Goal: Information Seeking & Learning: Check status

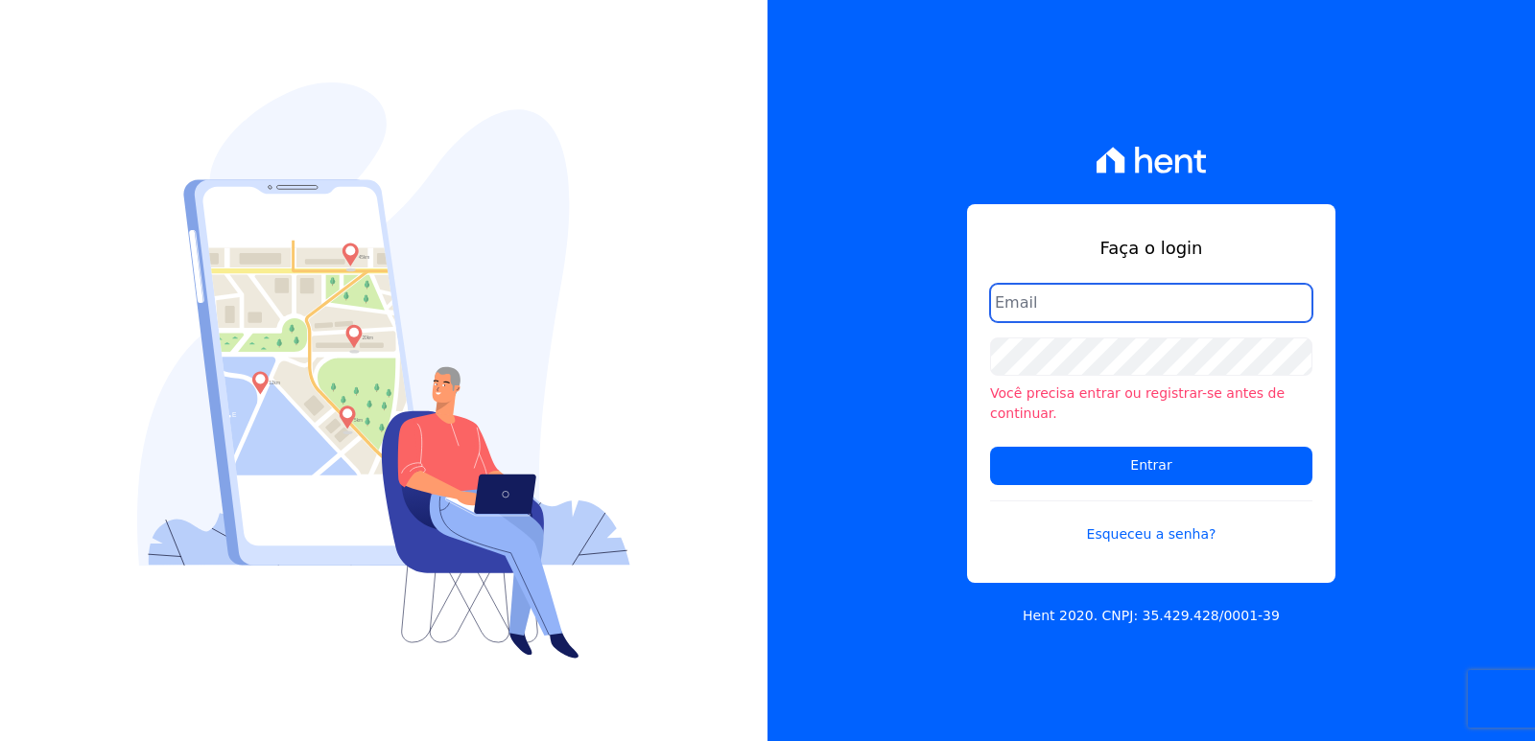
type input "administrativo3@fontanive.com.br"
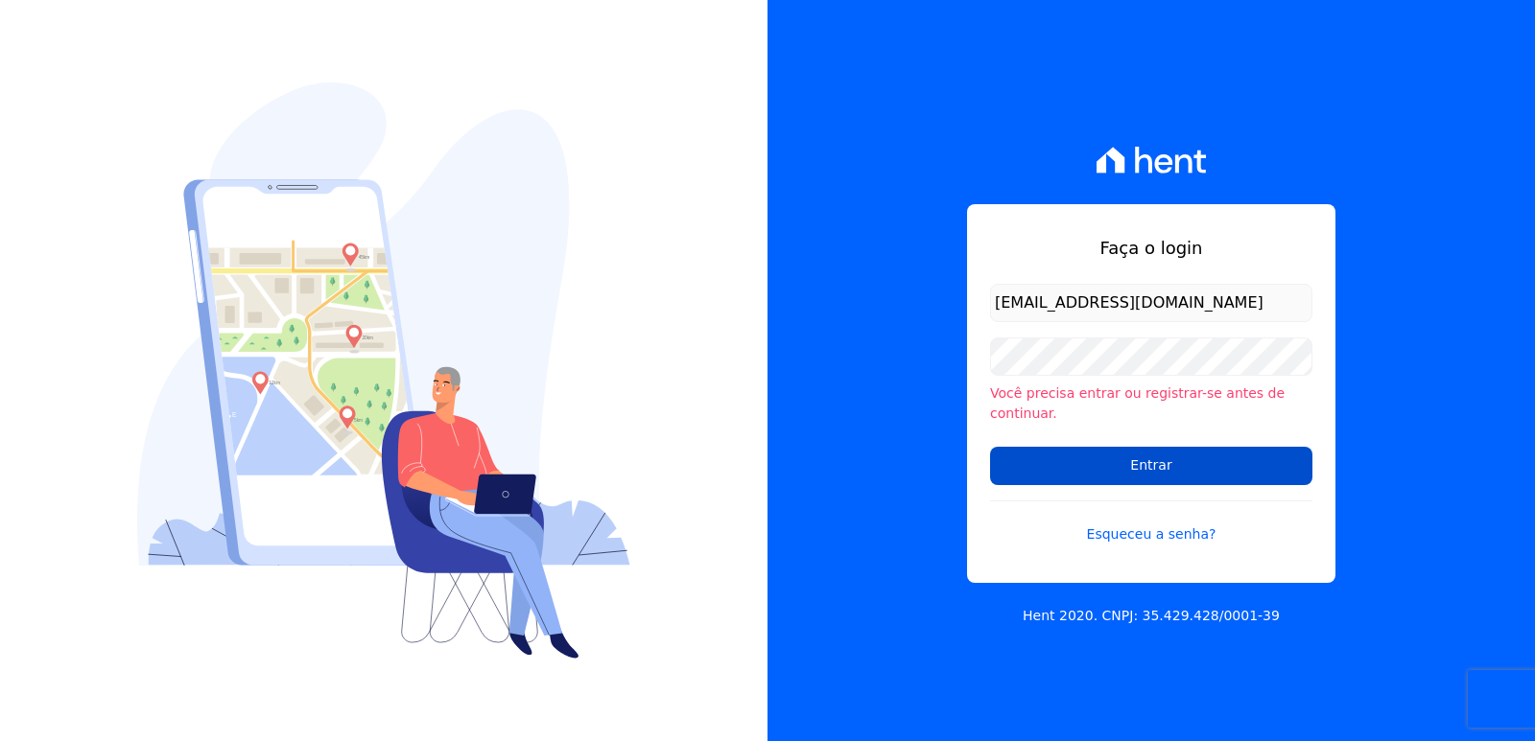
click at [1029, 456] on input "Entrar" at bounding box center [1151, 466] width 322 height 38
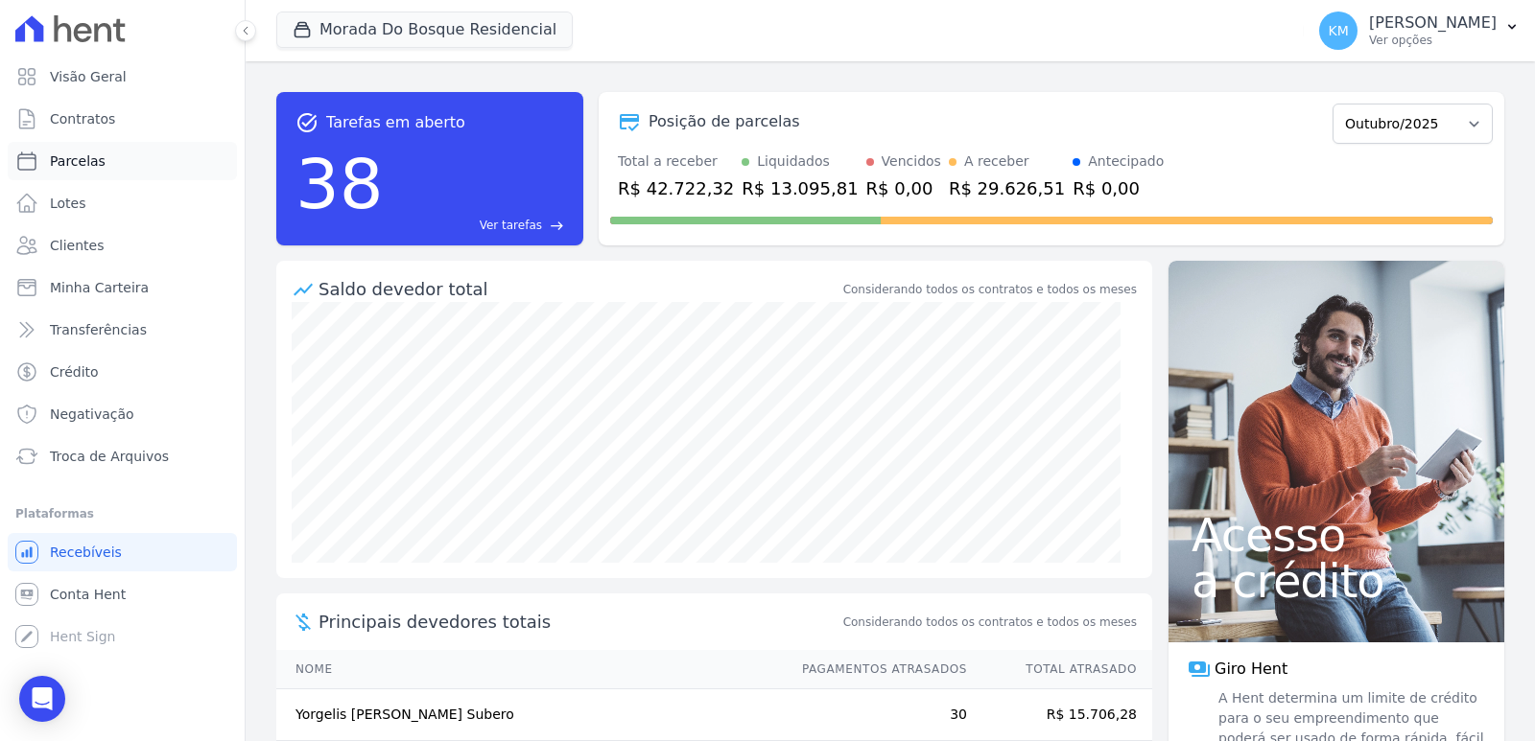
click at [85, 165] on span "Parcelas" at bounding box center [78, 161] width 56 height 19
select select
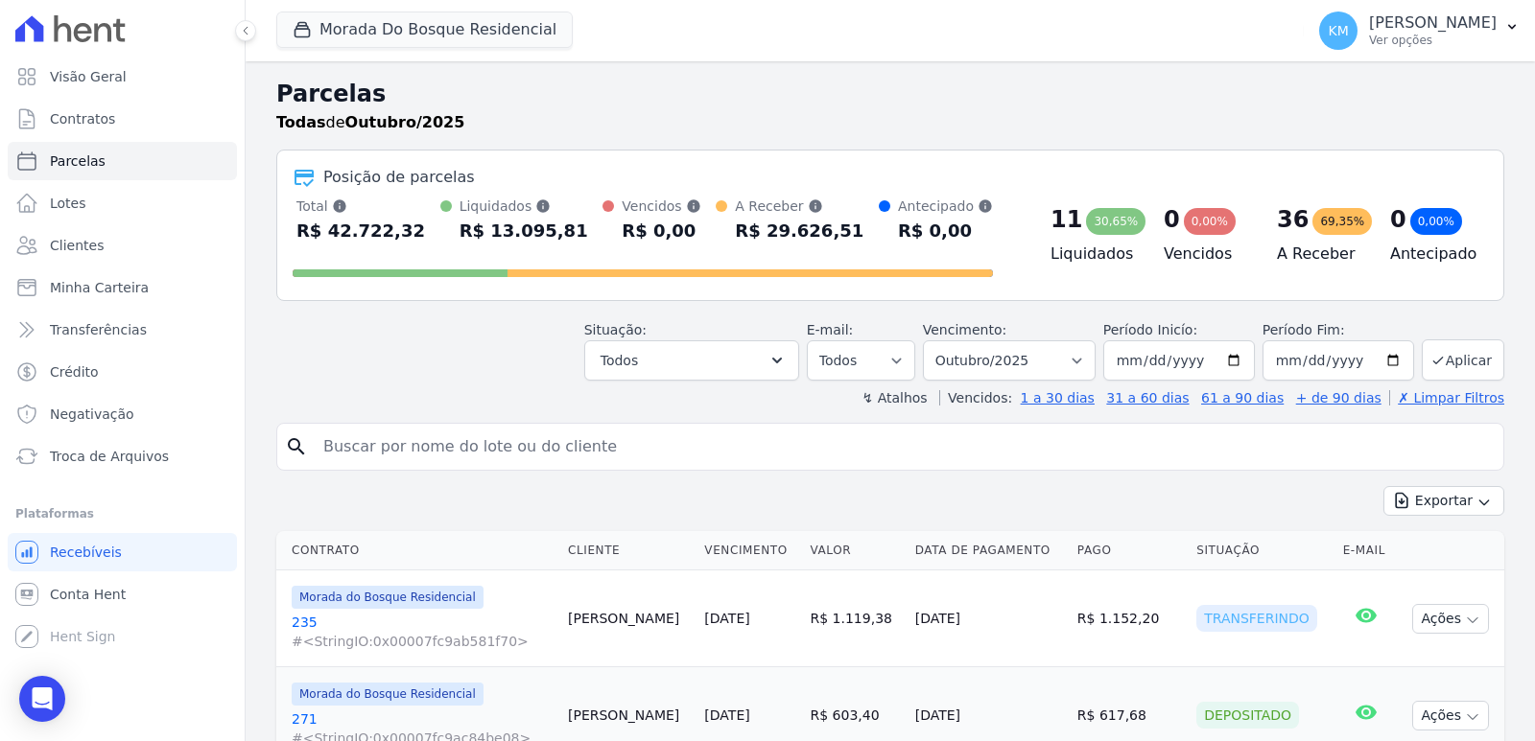
drag, startPoint x: 441, startPoint y: 464, endPoint x: 423, endPoint y: 451, distance: 22.6
click at [439, 465] on input "search" at bounding box center [904, 447] width 1184 height 38
click at [415, 451] on input "search" at bounding box center [904, 447] width 1184 height 38
click at [412, 451] on input "search" at bounding box center [904, 447] width 1184 height 38
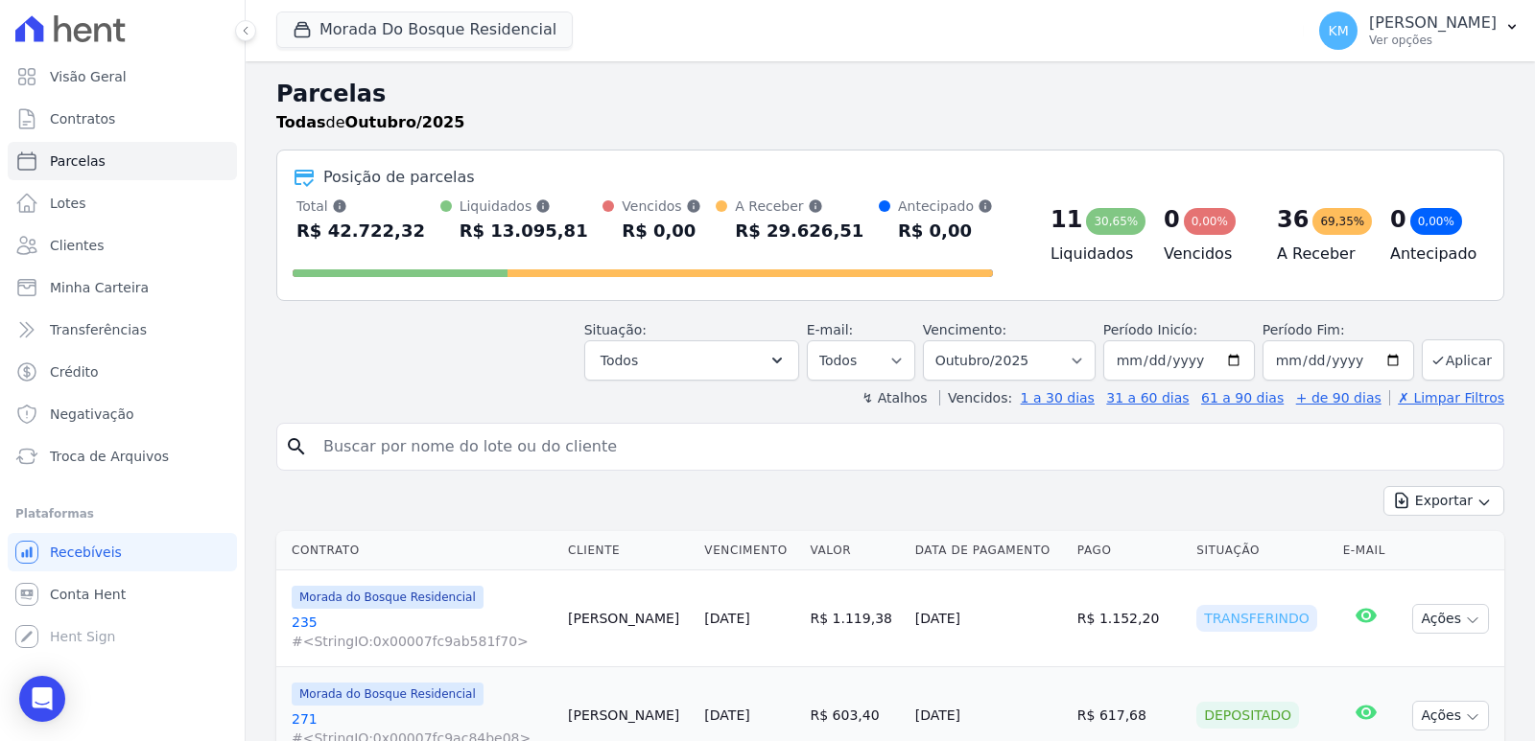
paste input "[PERSON_NAME]"
type input "[PERSON_NAME]"
select select
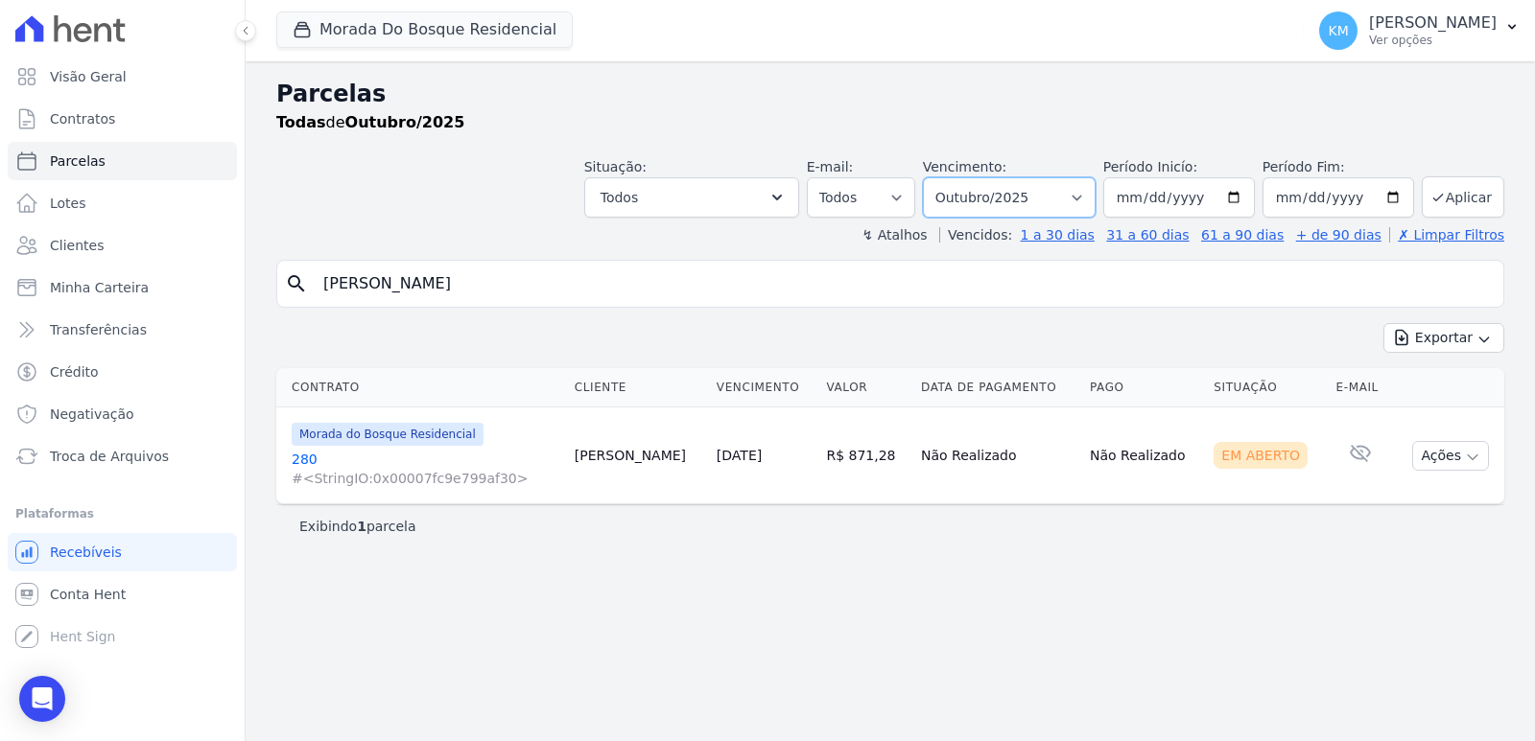
click at [1022, 197] on select "Filtrar por período ──────── Todos os meses Janeiro/2024 Fevereiro/2024 Março/2…" at bounding box center [1009, 197] width 173 height 40
select select "08/2025"
click at [950, 177] on select "Filtrar por período ──────── Todos os meses Janeiro/2024 Fevereiro/2024 Março/2…" at bounding box center [1009, 197] width 173 height 40
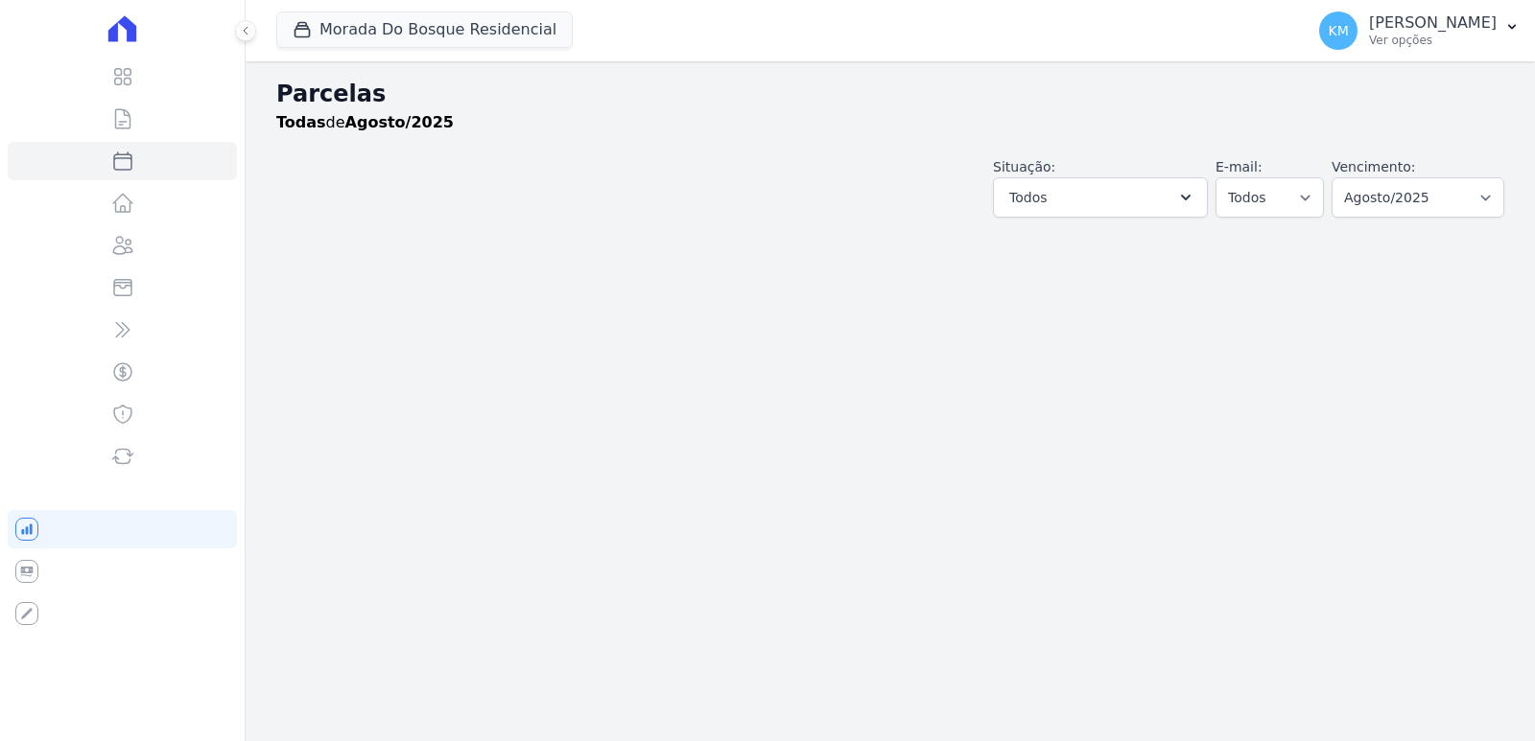
select select
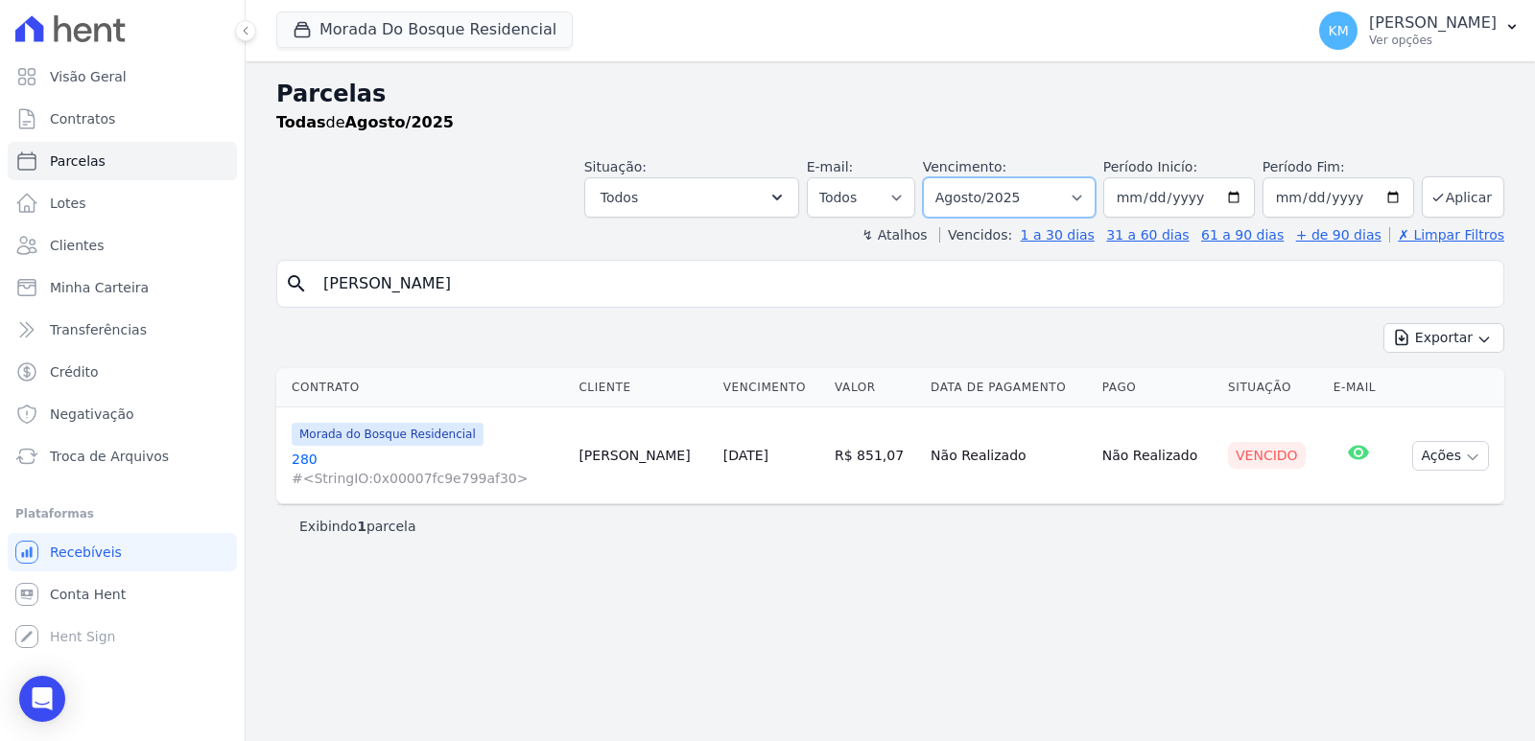
click at [988, 206] on select "Filtrar por período ──────── Todos os meses Janeiro/2024 Fevereiro/2024 Março/2…" at bounding box center [1009, 197] width 173 height 40
select select "07/2025"
click at [950, 177] on select "Filtrar por período ──────── Todos os meses Janeiro/2024 Fevereiro/2024 Março/2…" at bounding box center [1009, 197] width 173 height 40
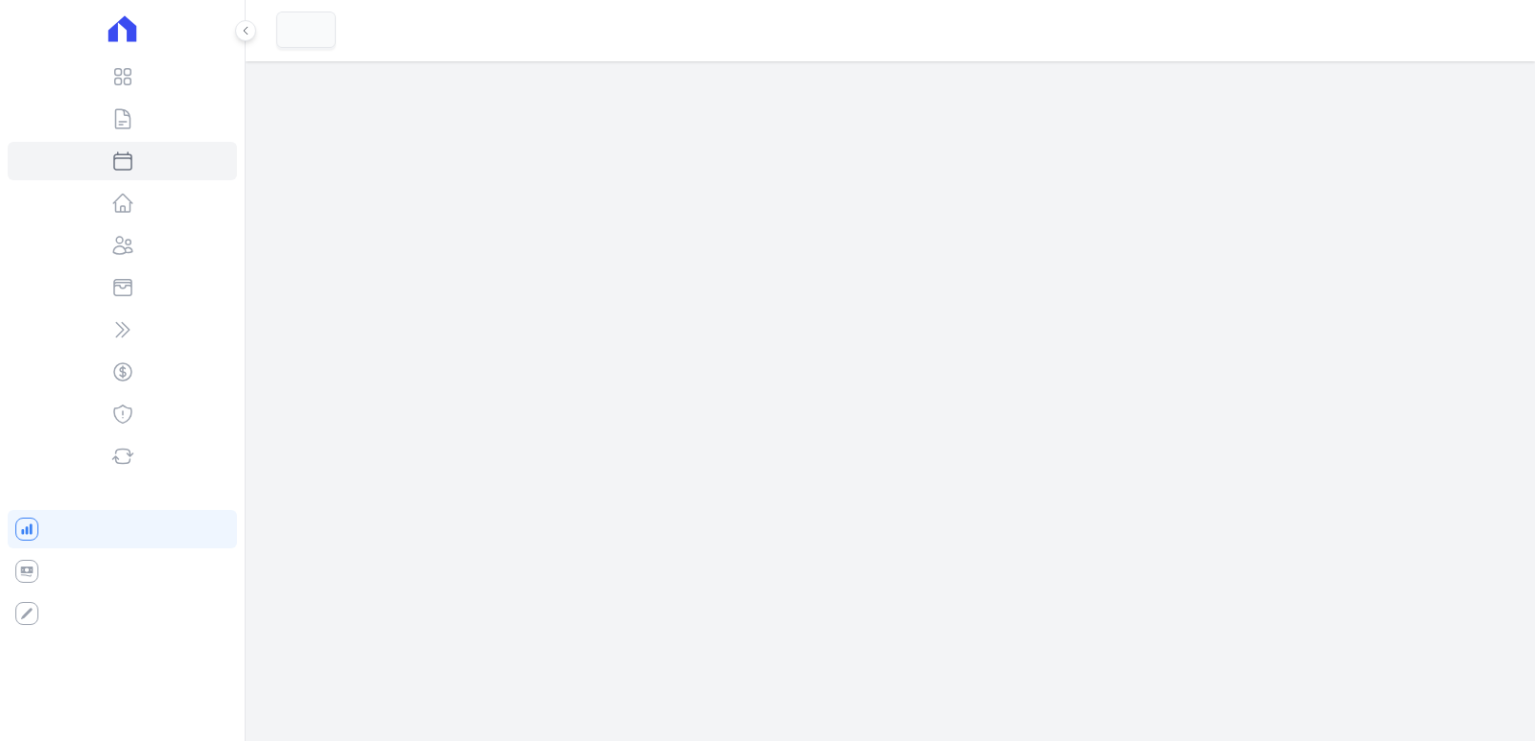
select select
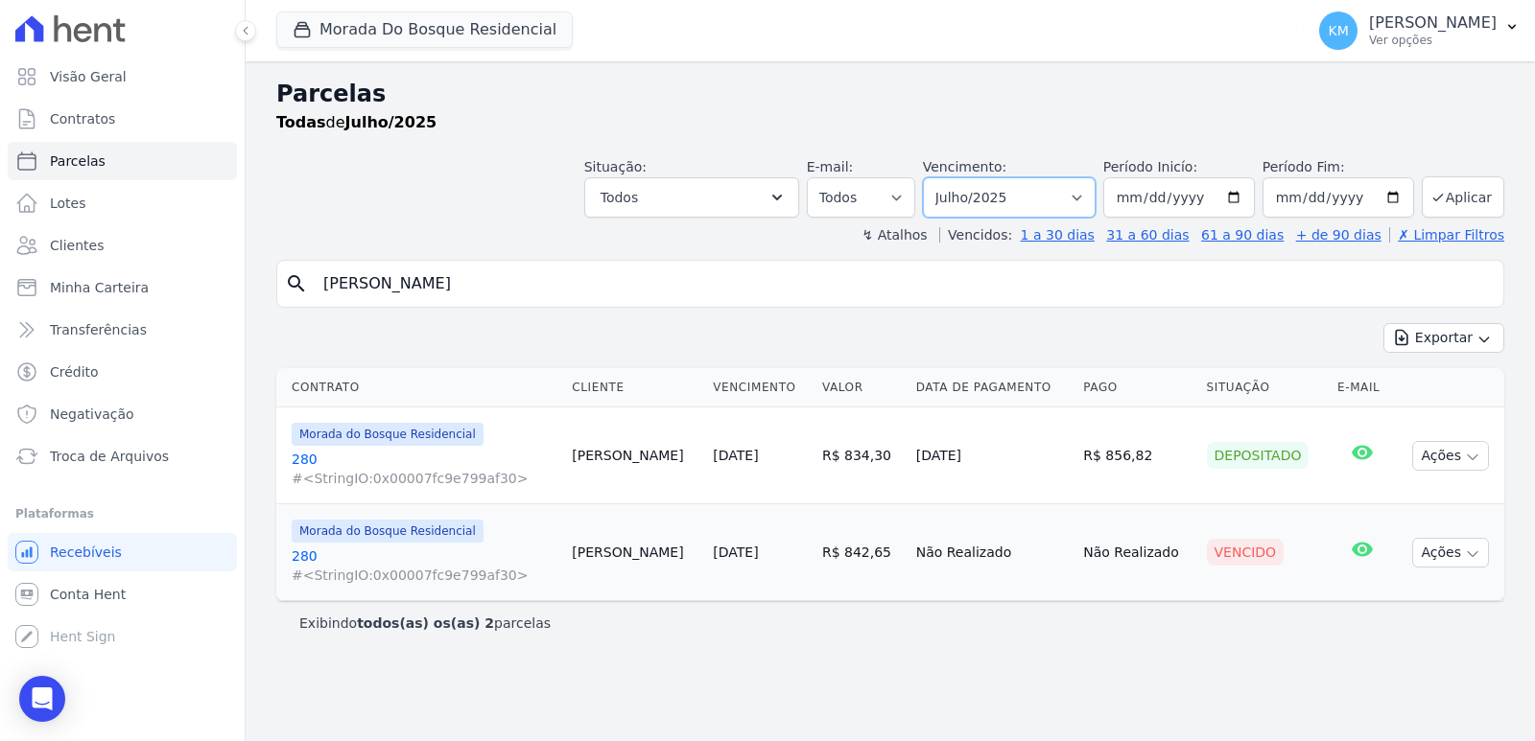
click at [1095, 190] on select "Filtrar por período ──────── Todos os meses Janeiro/2024 Fevereiro/2024 Março/2…" at bounding box center [1009, 197] width 173 height 40
click at [950, 177] on select "Filtrar por período ──────── Todos os meses Janeiro/2024 Fevereiro/2024 Março/2…" at bounding box center [1009, 197] width 173 height 40
click at [1095, 195] on select "Filtrar por período ──────── Todos os meses Janeiro/2024 Fevereiro/2024 Março/2…" at bounding box center [1009, 197] width 173 height 40
select select "08/2025"
click at [950, 177] on select "Filtrar por período ──────── Todos os meses Janeiro/2024 Fevereiro/2024 Março/2…" at bounding box center [1009, 197] width 173 height 40
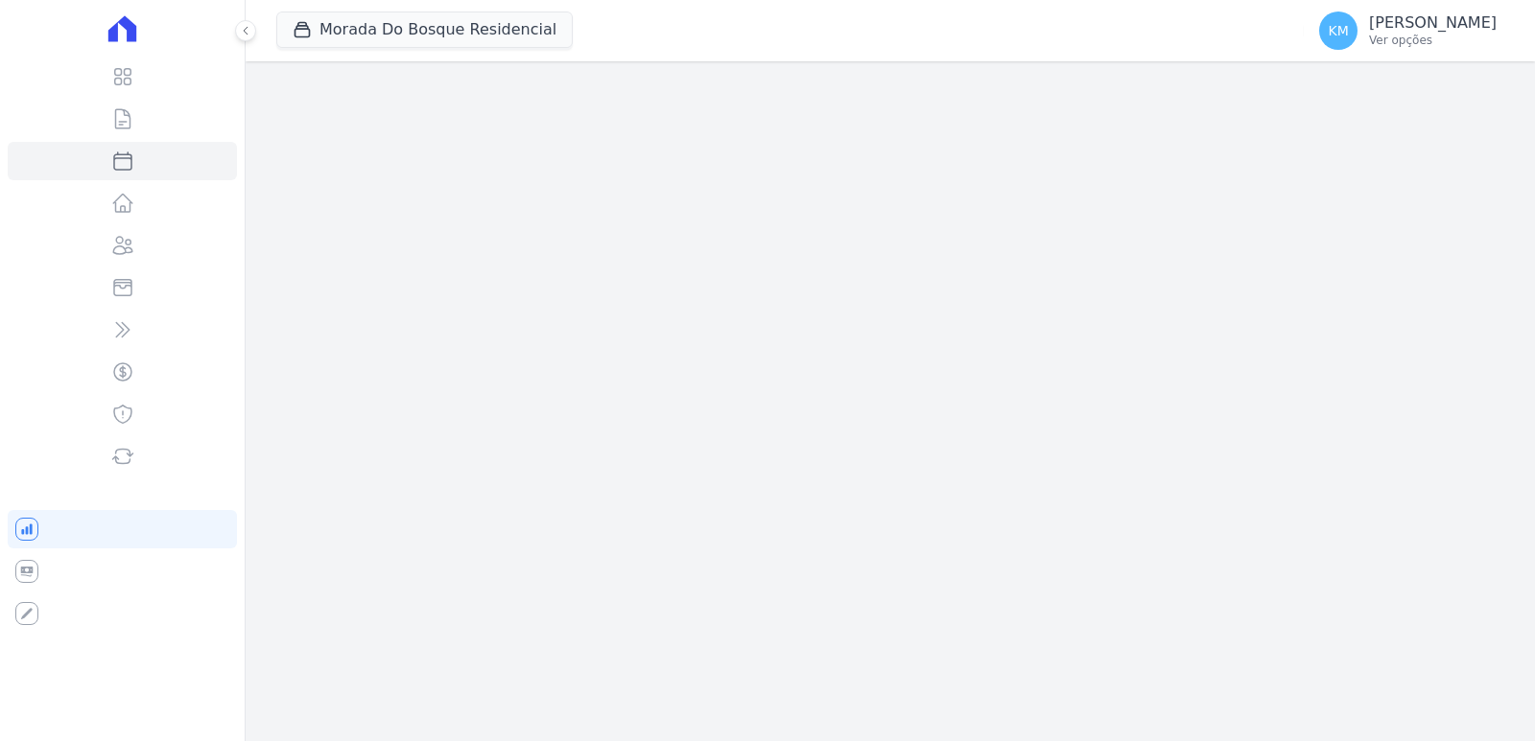
select select
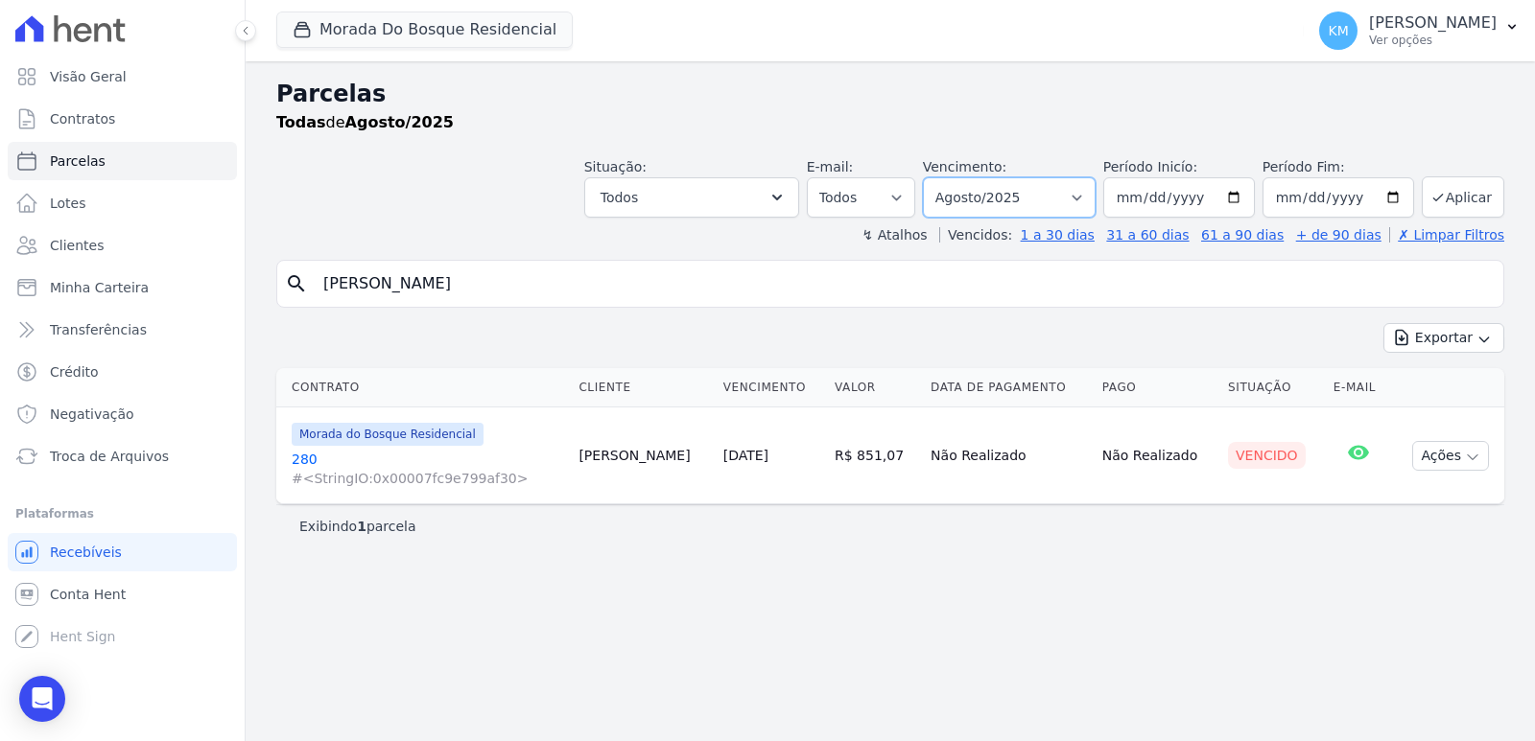
click at [1016, 190] on select "Filtrar por período ──────── Todos os meses Janeiro/2024 Fevereiro/2024 Março/2…" at bounding box center [1009, 197] width 173 height 40
select select "09/2025"
click at [950, 177] on select "Filtrar por período ──────── Todos os meses Janeiro/2024 Fevereiro/2024 Março/2…" at bounding box center [1009, 197] width 173 height 40
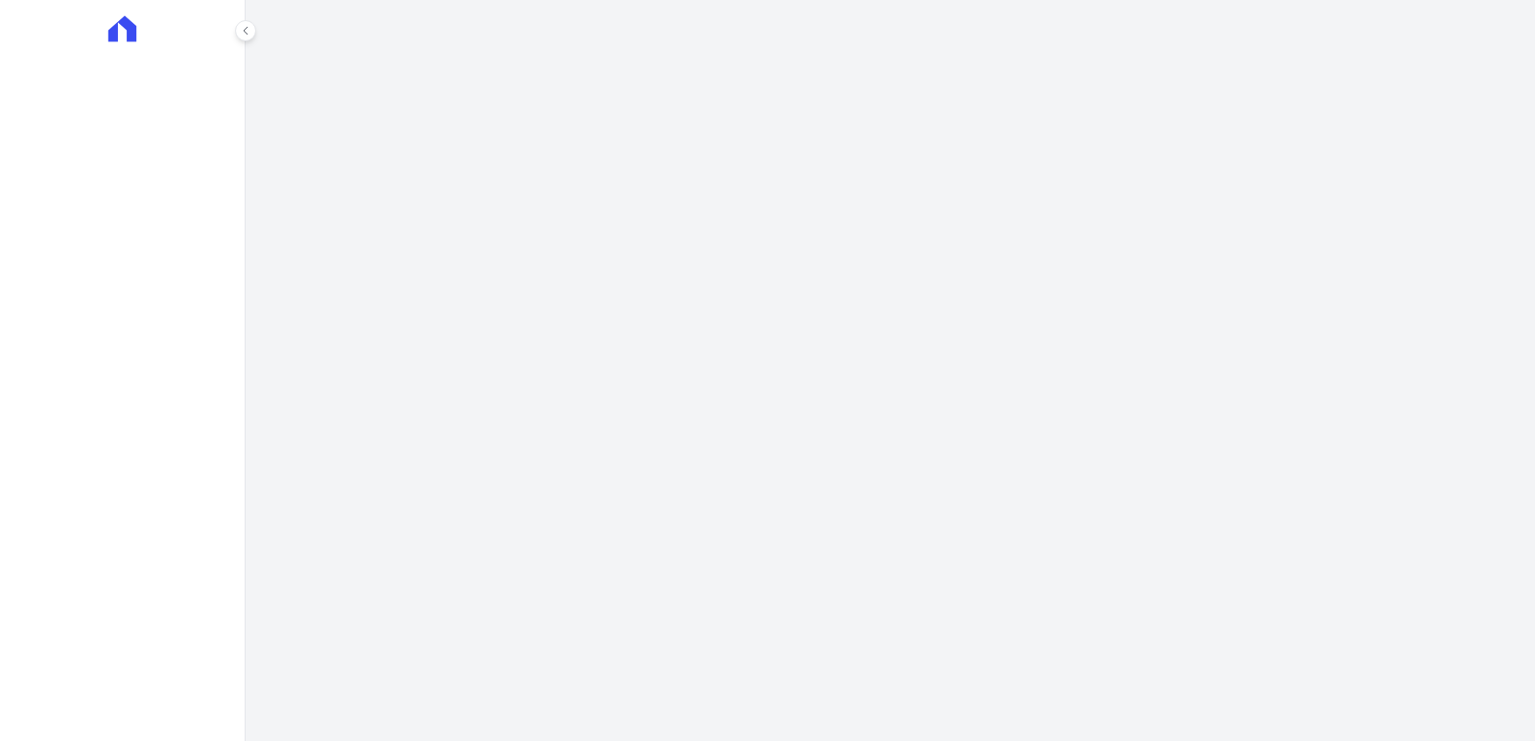
select select
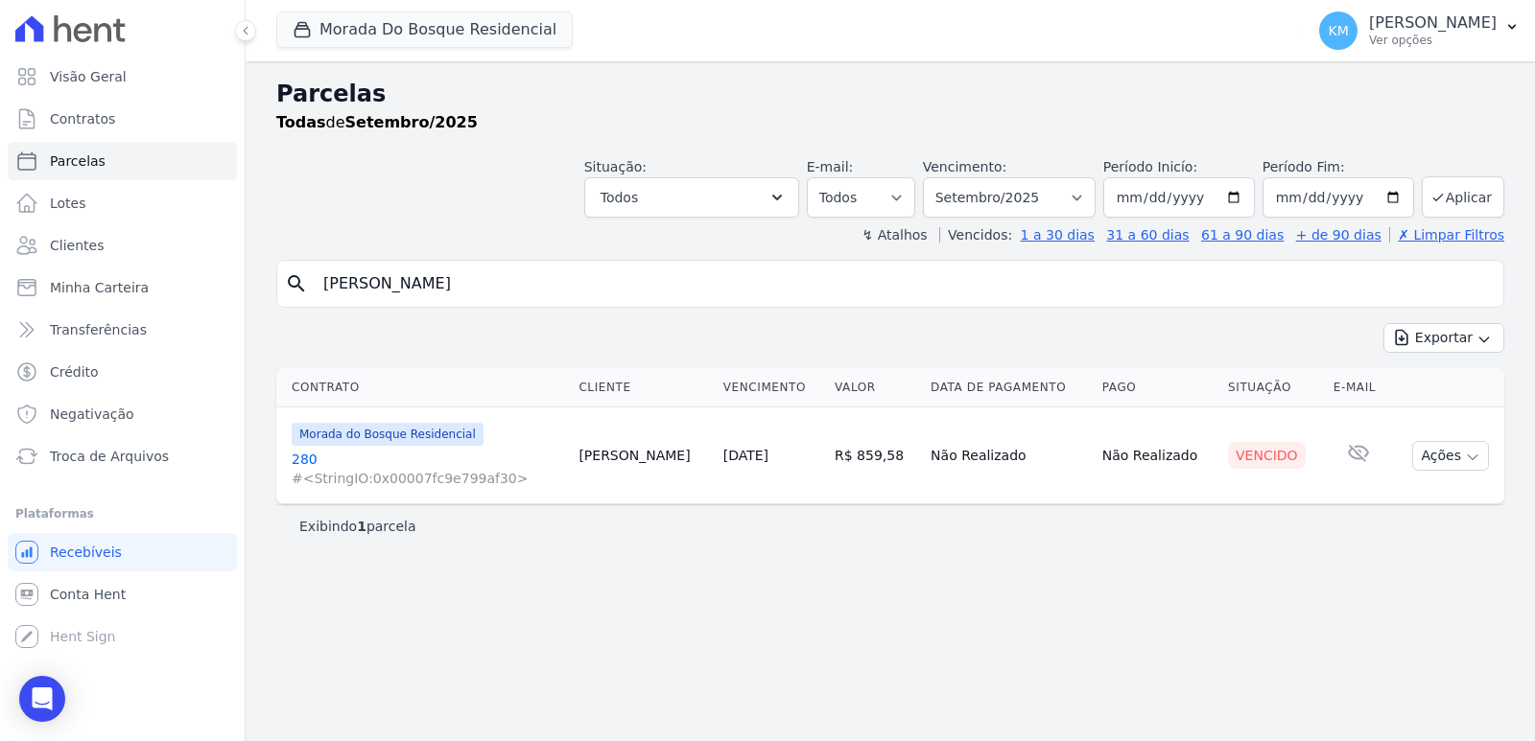
drag, startPoint x: 481, startPoint y: 297, endPoint x: 0, endPoint y: 245, distance: 483.5
click at [0, 251] on div "Visão Geral Contratos [GEOGRAPHIC_DATA] Lotes Clientes Minha Carteira Transferê…" at bounding box center [767, 370] width 1535 height 741
type input "vanilson nery"
select select
drag, startPoint x: 1057, startPoint y: 192, endPoint x: 1051, endPoint y: 212, distance: 21.0
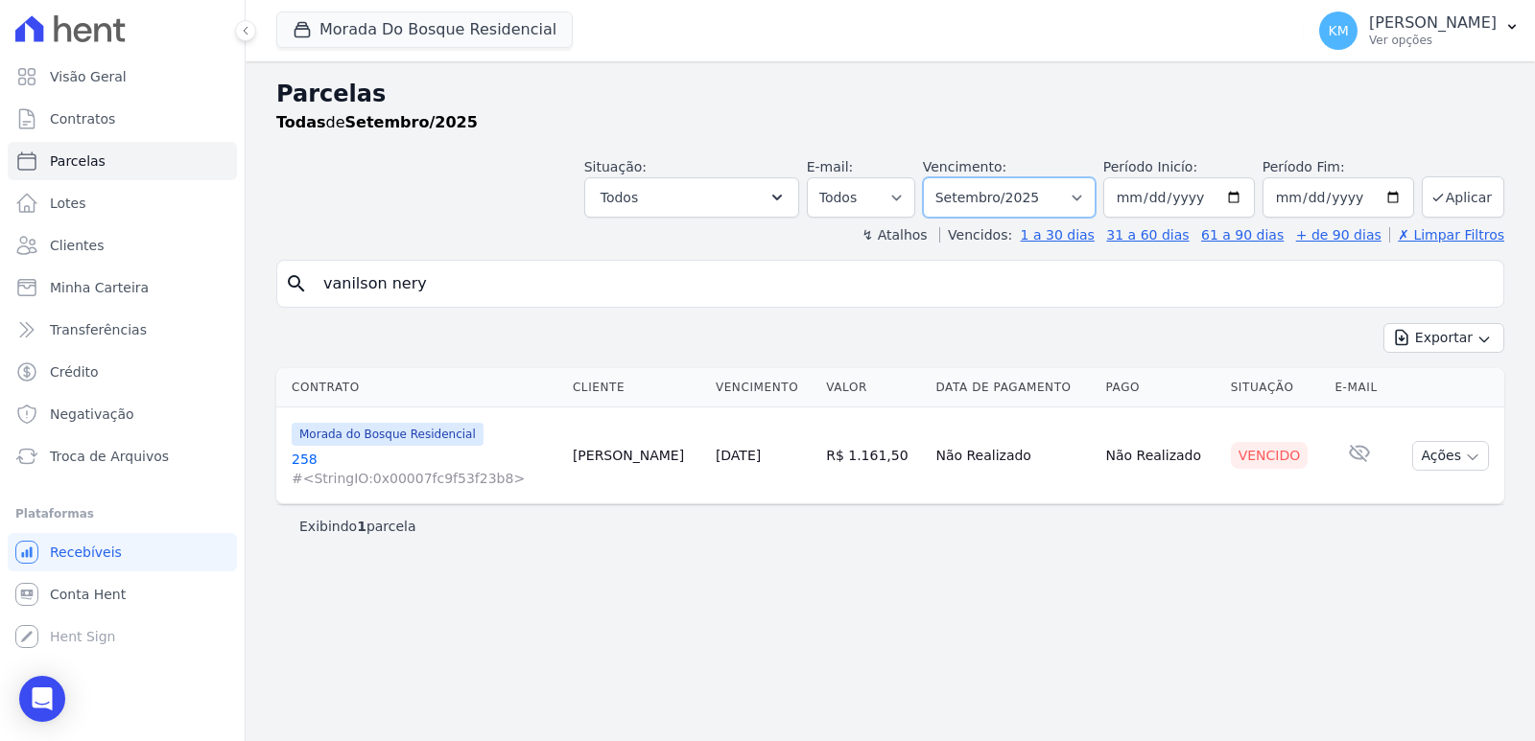
click at [1057, 193] on select "Filtrar por período ──────── Todos os meses Janeiro/2024 Fevereiro/2024 Março/2…" at bounding box center [1009, 197] width 173 height 40
click at [87, 116] on span "Contratos" at bounding box center [82, 118] width 65 height 19
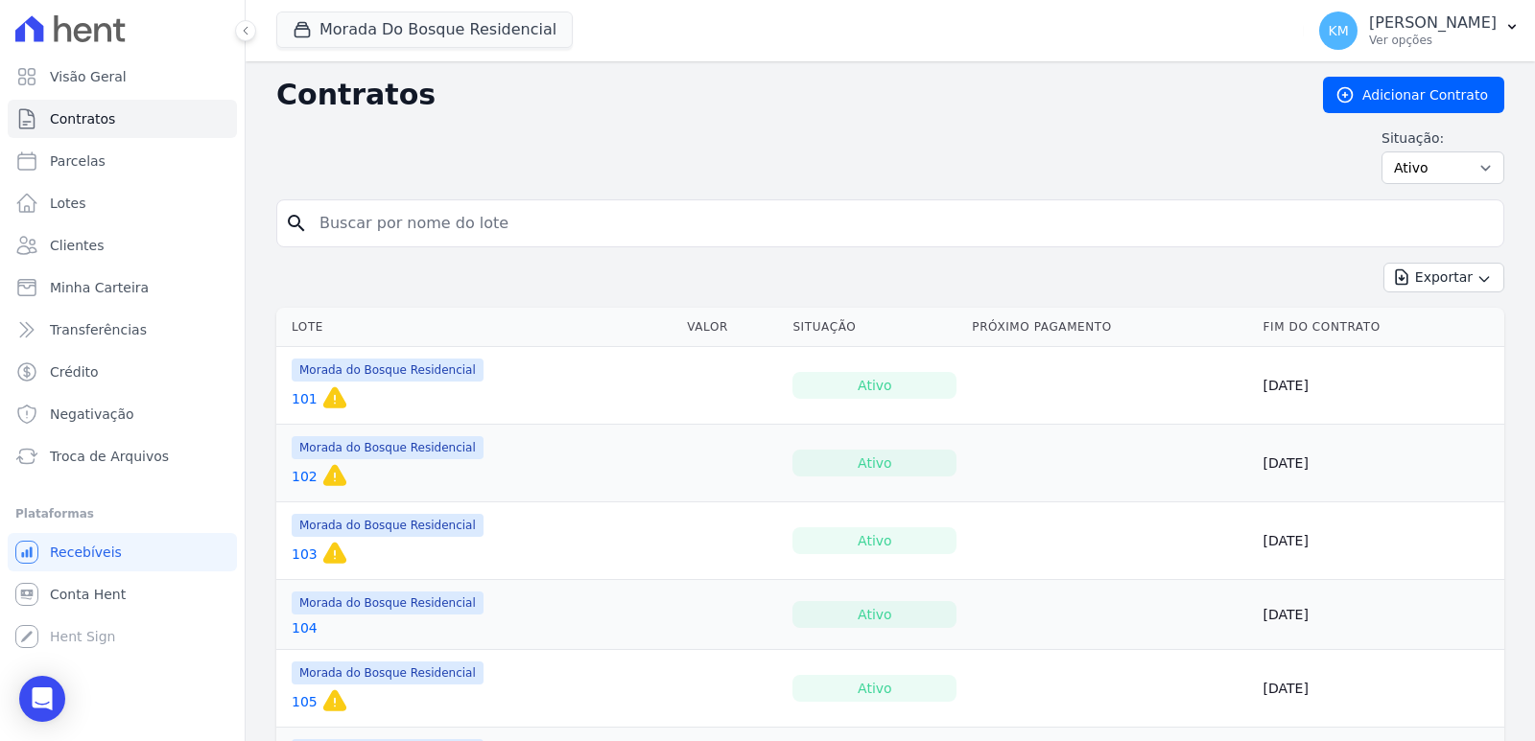
click at [491, 228] on input "search" at bounding box center [902, 223] width 1188 height 38
type input "258"
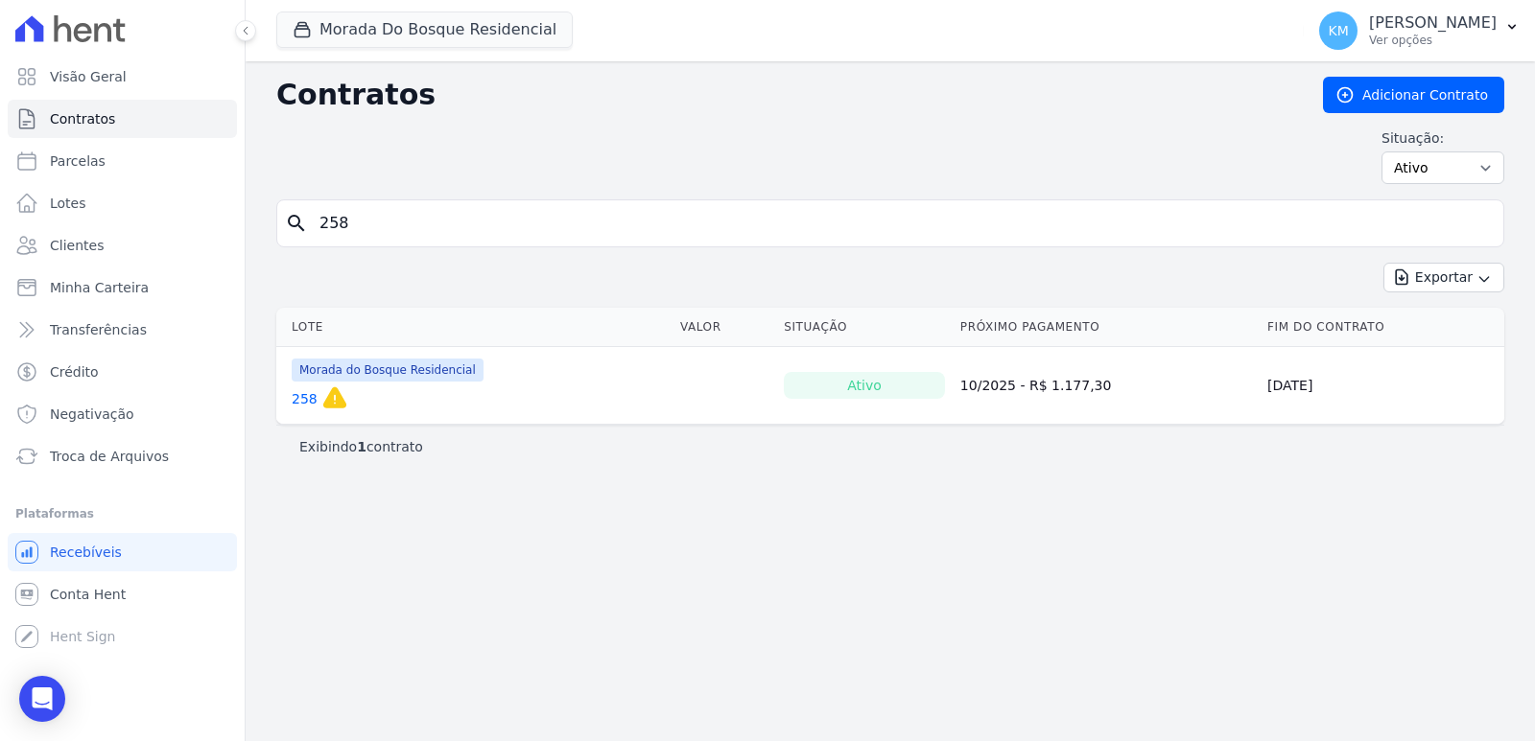
click at [298, 396] on link "258" at bounding box center [305, 398] width 26 height 19
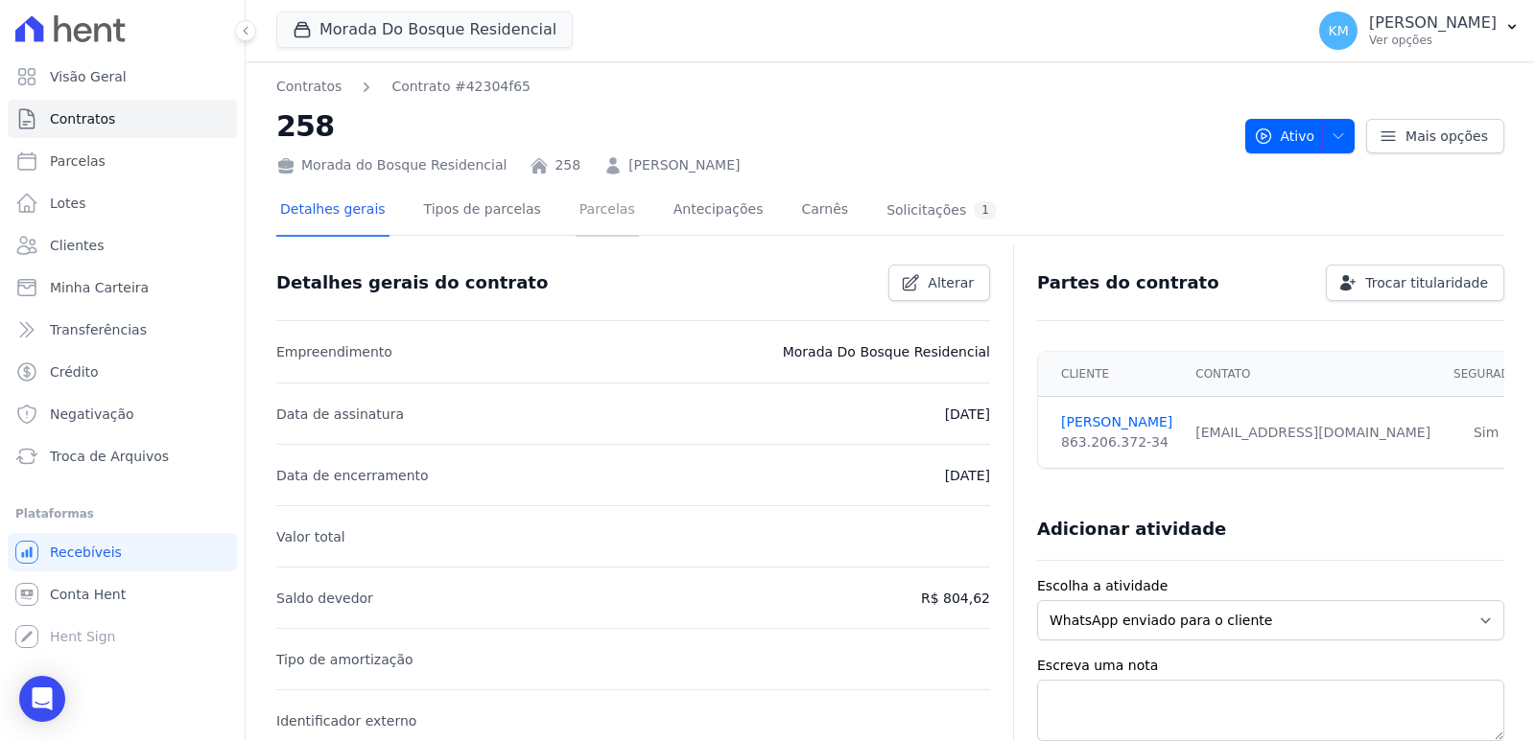
click at [578, 222] on link "Parcelas" at bounding box center [607, 211] width 63 height 51
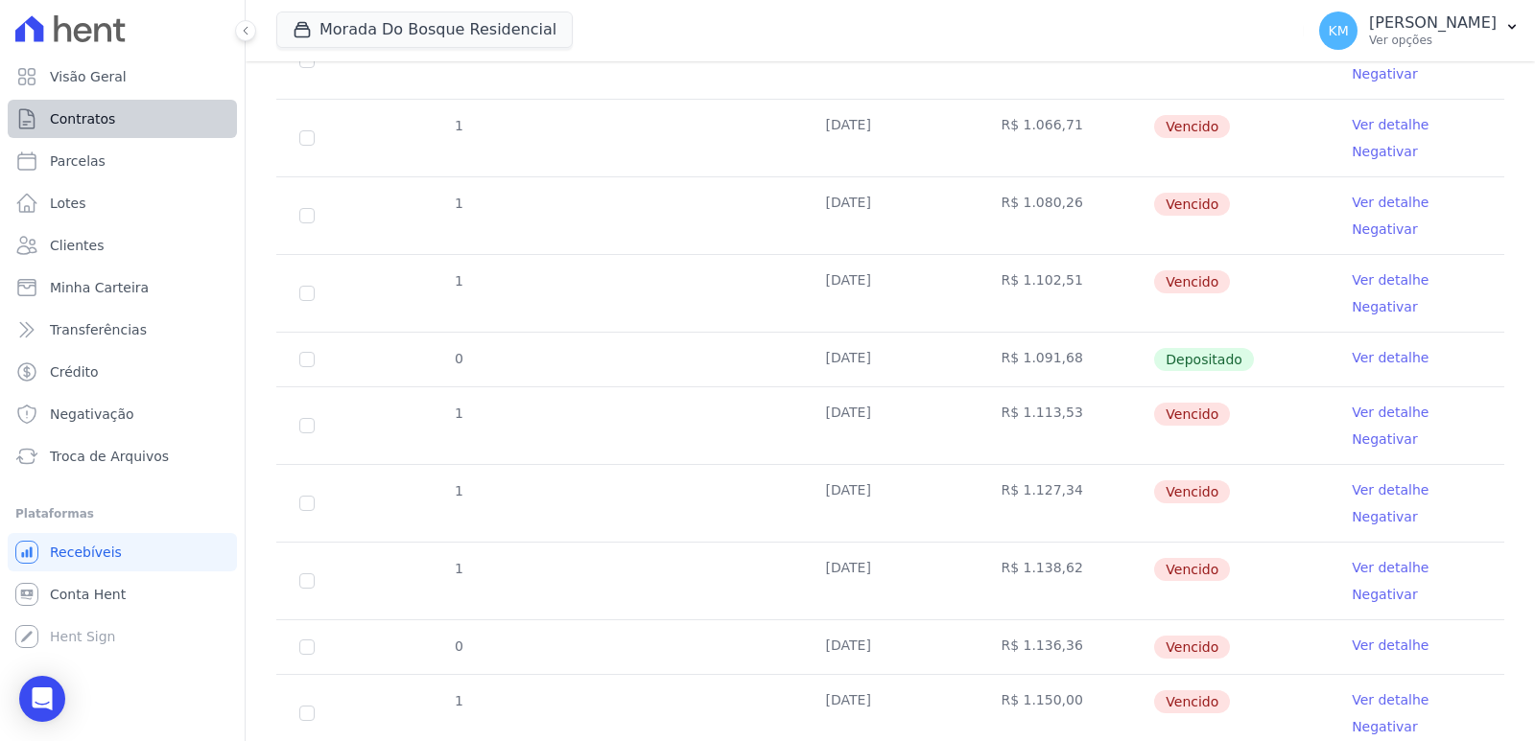
scroll to position [149, 0]
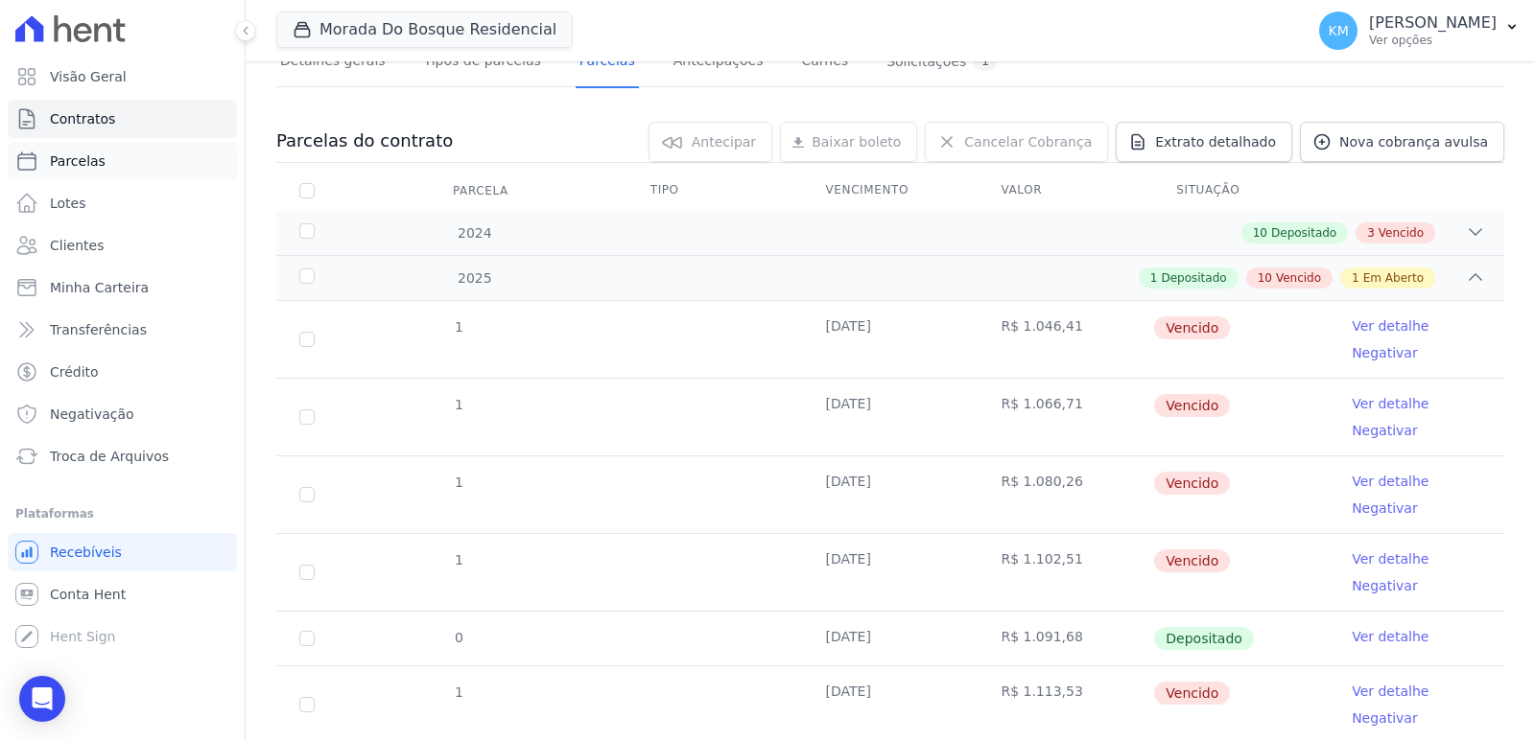
click at [98, 177] on link "Parcelas" at bounding box center [122, 161] width 229 height 38
select select
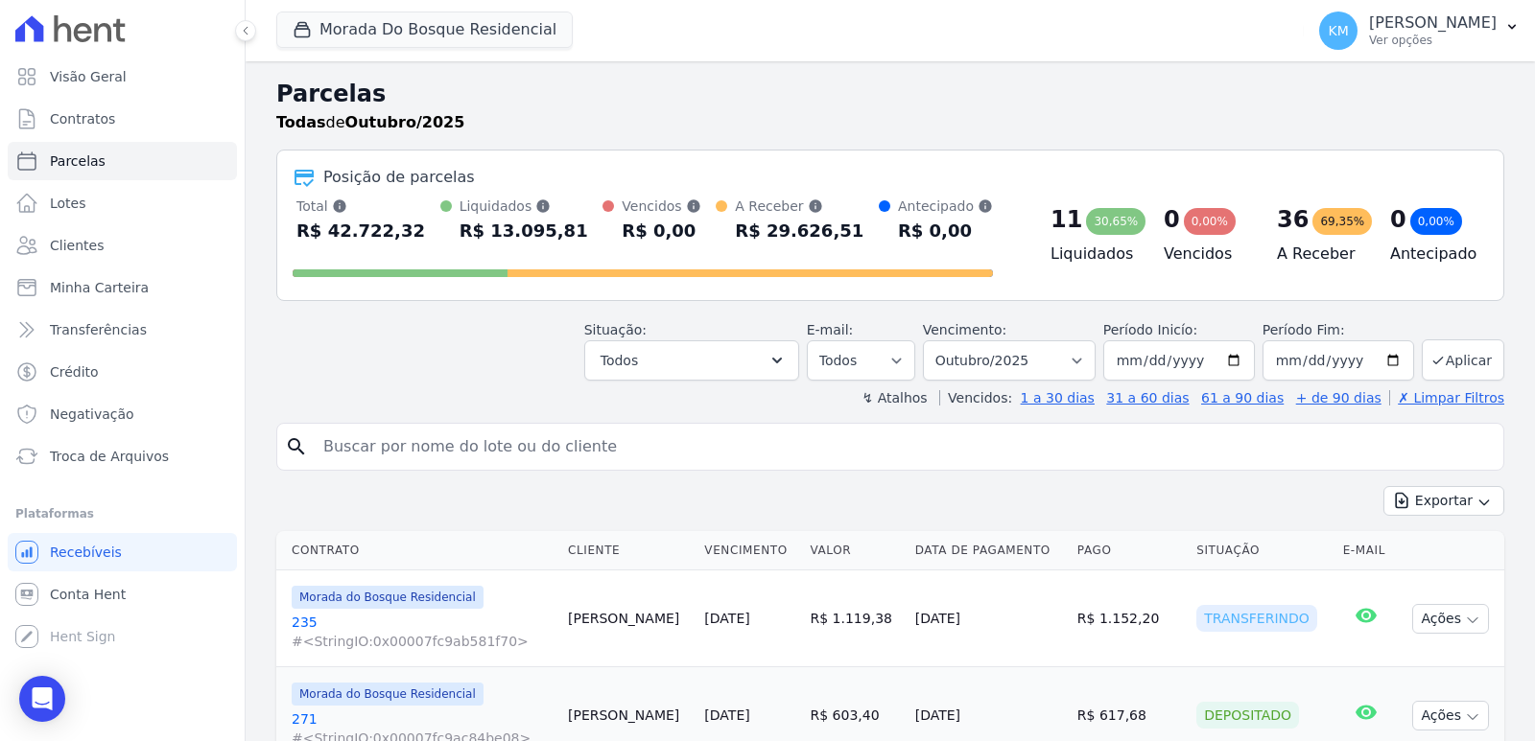
click at [389, 441] on input "search" at bounding box center [904, 447] width 1184 height 38
click at [388, 443] on input "search" at bounding box center [904, 447] width 1184 height 38
paste input "[PERSON_NAME]"
type input "[PERSON_NAME]"
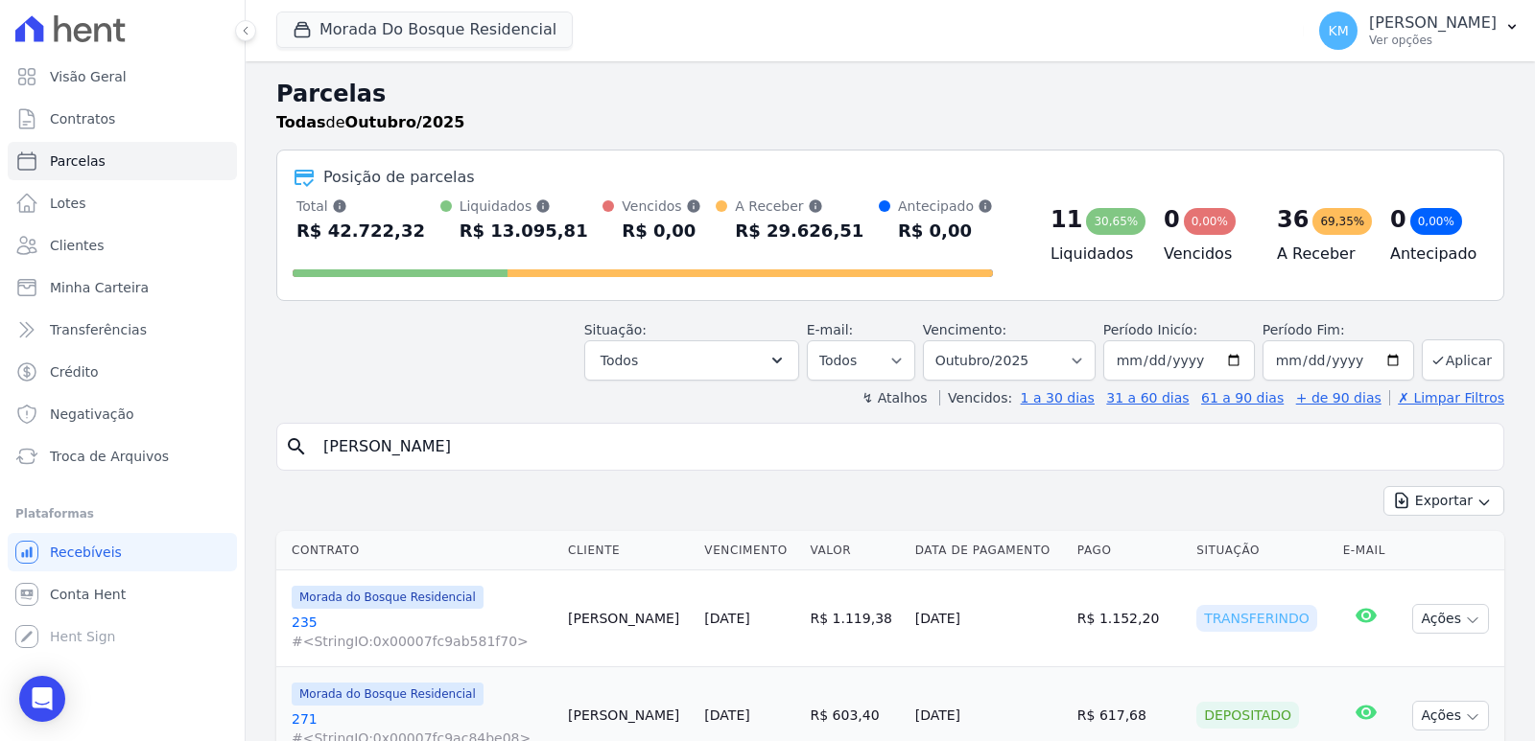
select select
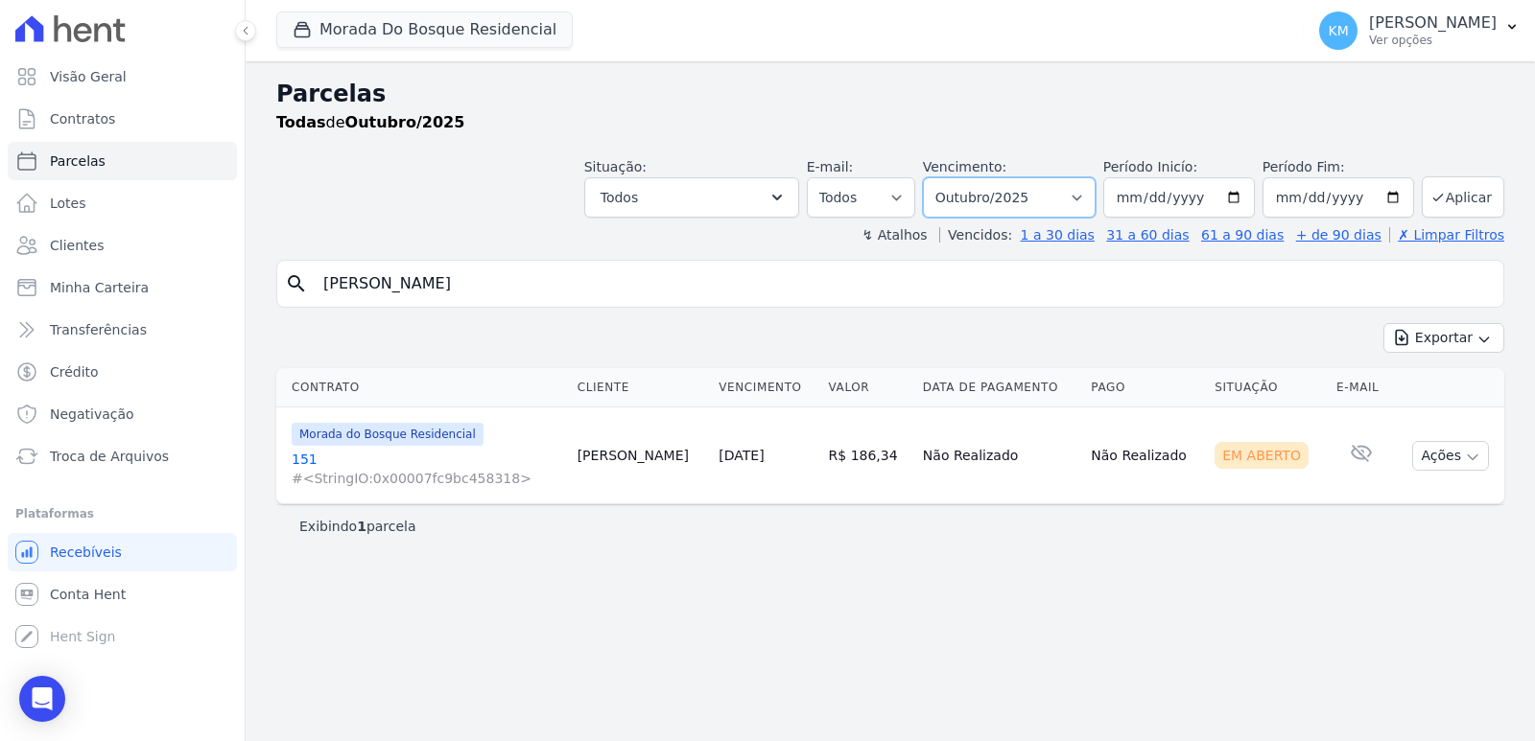
click at [1019, 194] on select "Filtrar por período ──────── Todos os meses Janeiro/2024 Fevereiro/2024 Março/2…" at bounding box center [1009, 197] width 173 height 40
select select "09/2025"
click at [950, 177] on select "Filtrar por período ──────── Todos os meses Janeiro/2024 Fevereiro/2024 Março/2…" at bounding box center [1009, 197] width 173 height 40
select select
click at [84, 115] on span "Contratos" at bounding box center [82, 118] width 65 height 19
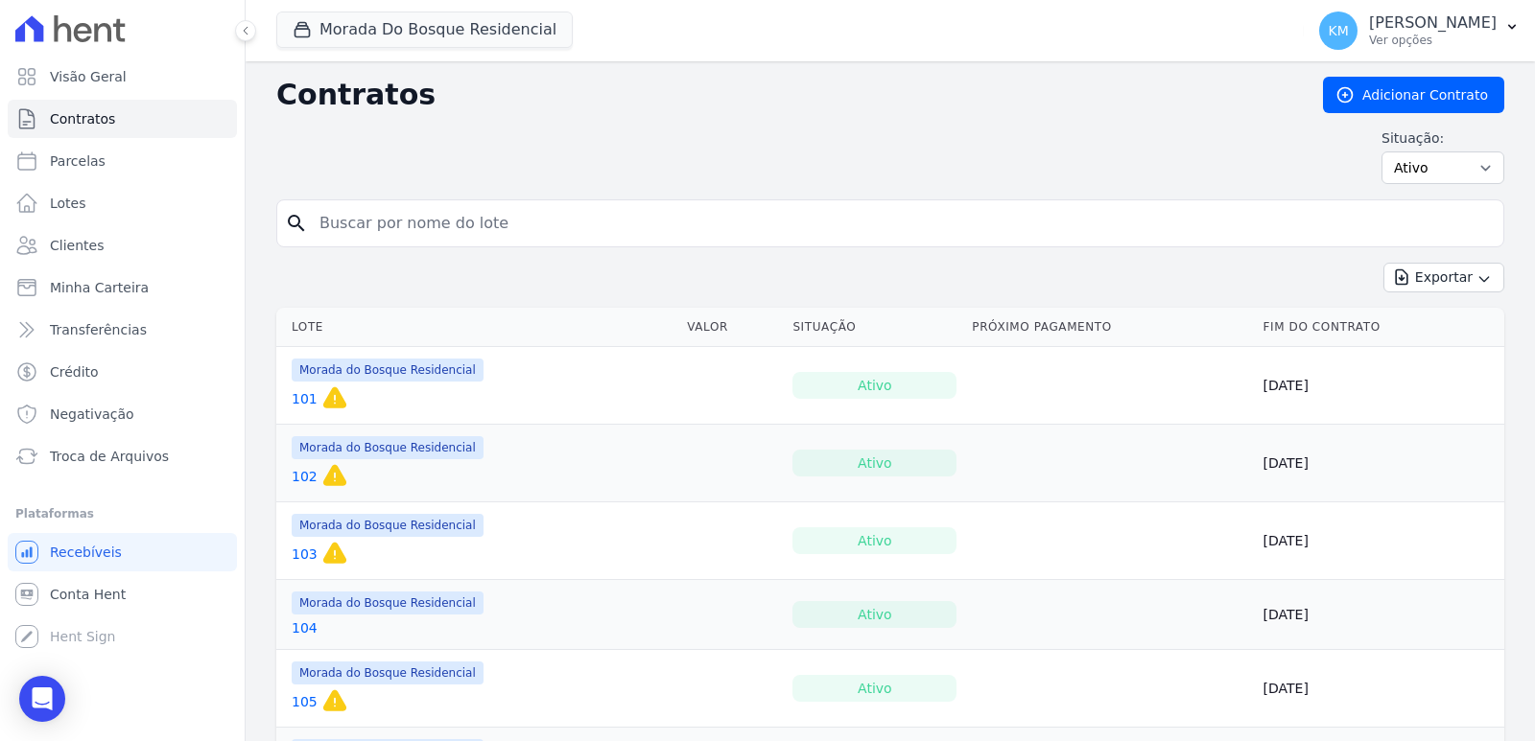
drag, startPoint x: 524, startPoint y: 190, endPoint x: 515, endPoint y: 216, distance: 27.3
click at [515, 216] on input "search" at bounding box center [902, 223] width 1188 height 38
click at [512, 218] on input "search" at bounding box center [902, 223] width 1188 height 38
type input "285"
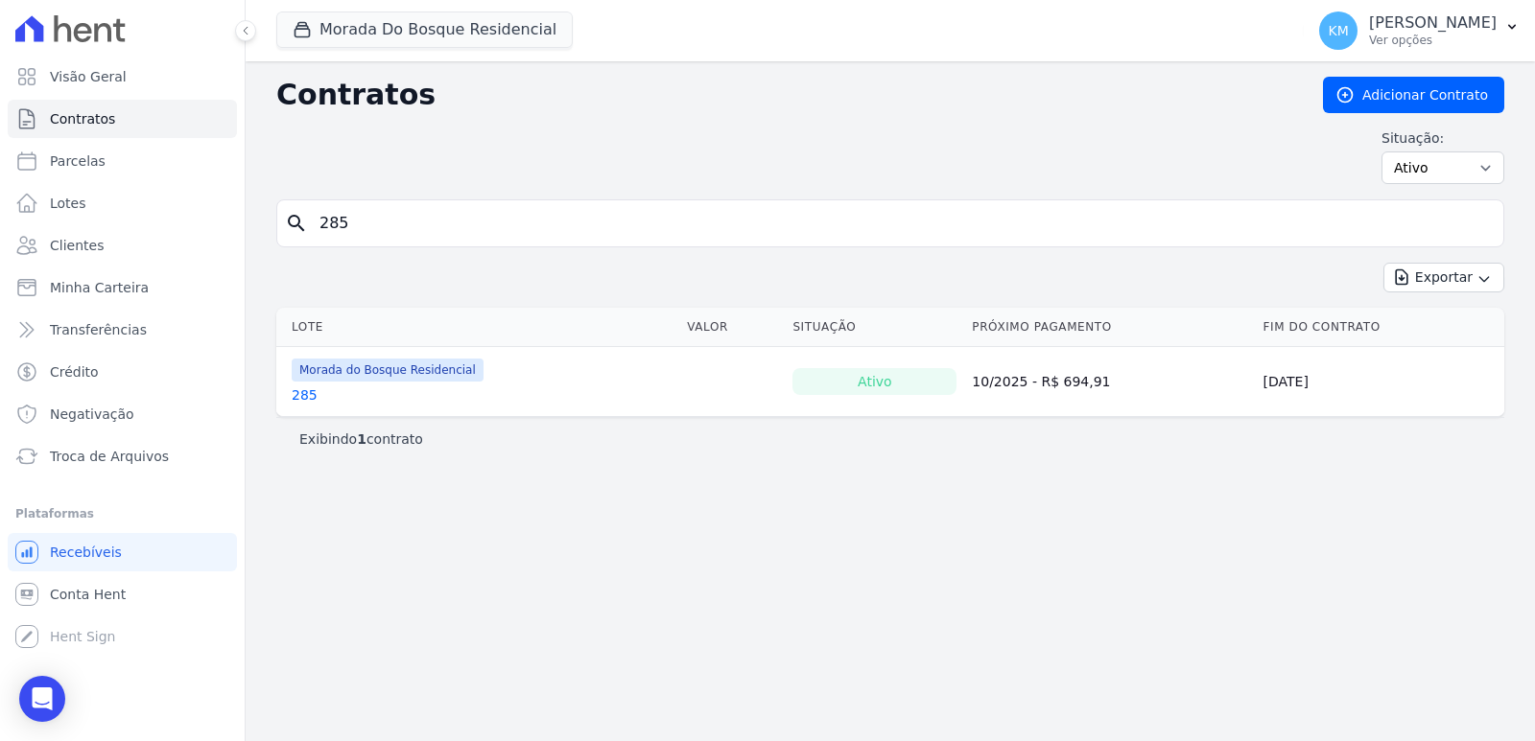
drag, startPoint x: 296, startPoint y: 398, endPoint x: 269, endPoint y: 397, distance: 27.8
click at [294, 398] on link "285" at bounding box center [305, 395] width 26 height 19
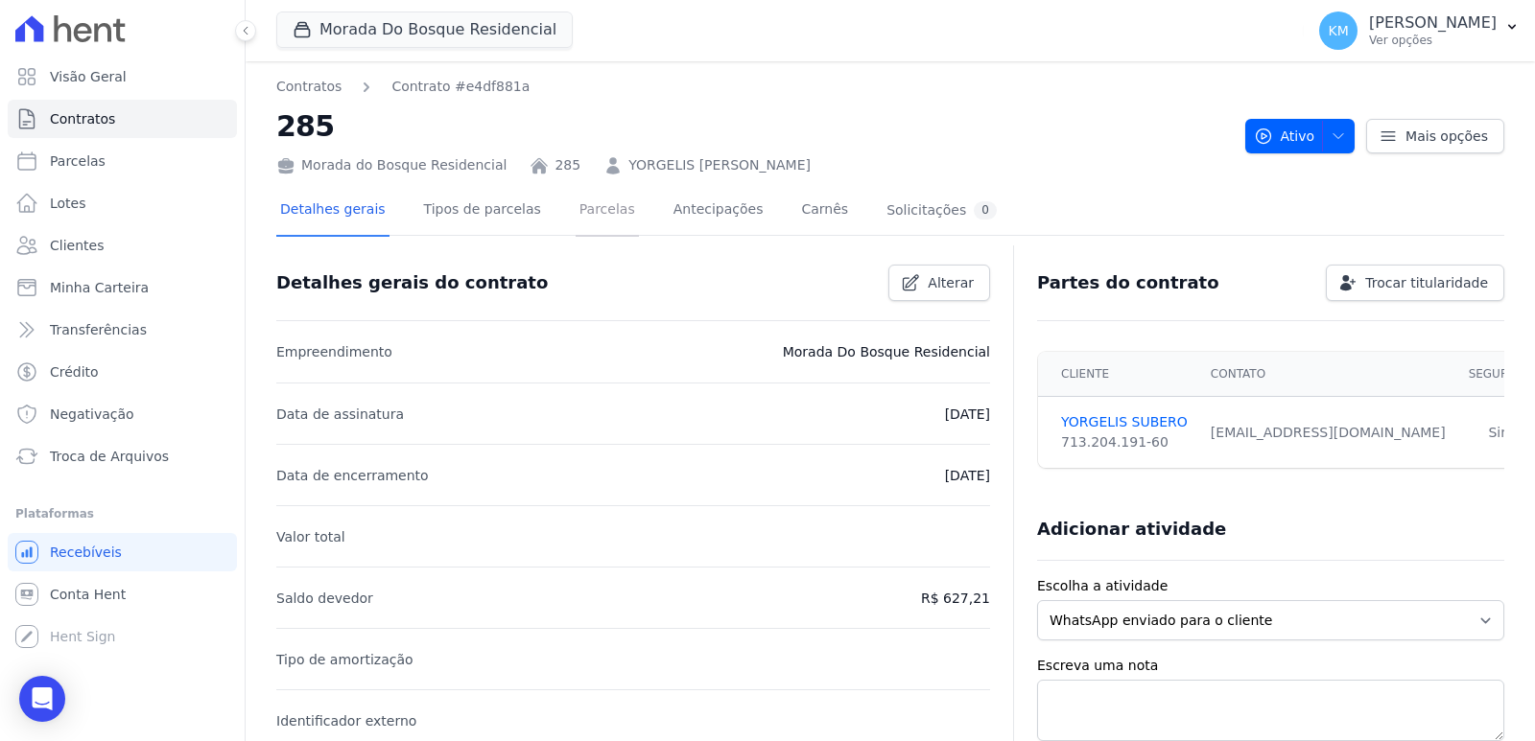
click at [597, 213] on link "Parcelas" at bounding box center [607, 211] width 63 height 51
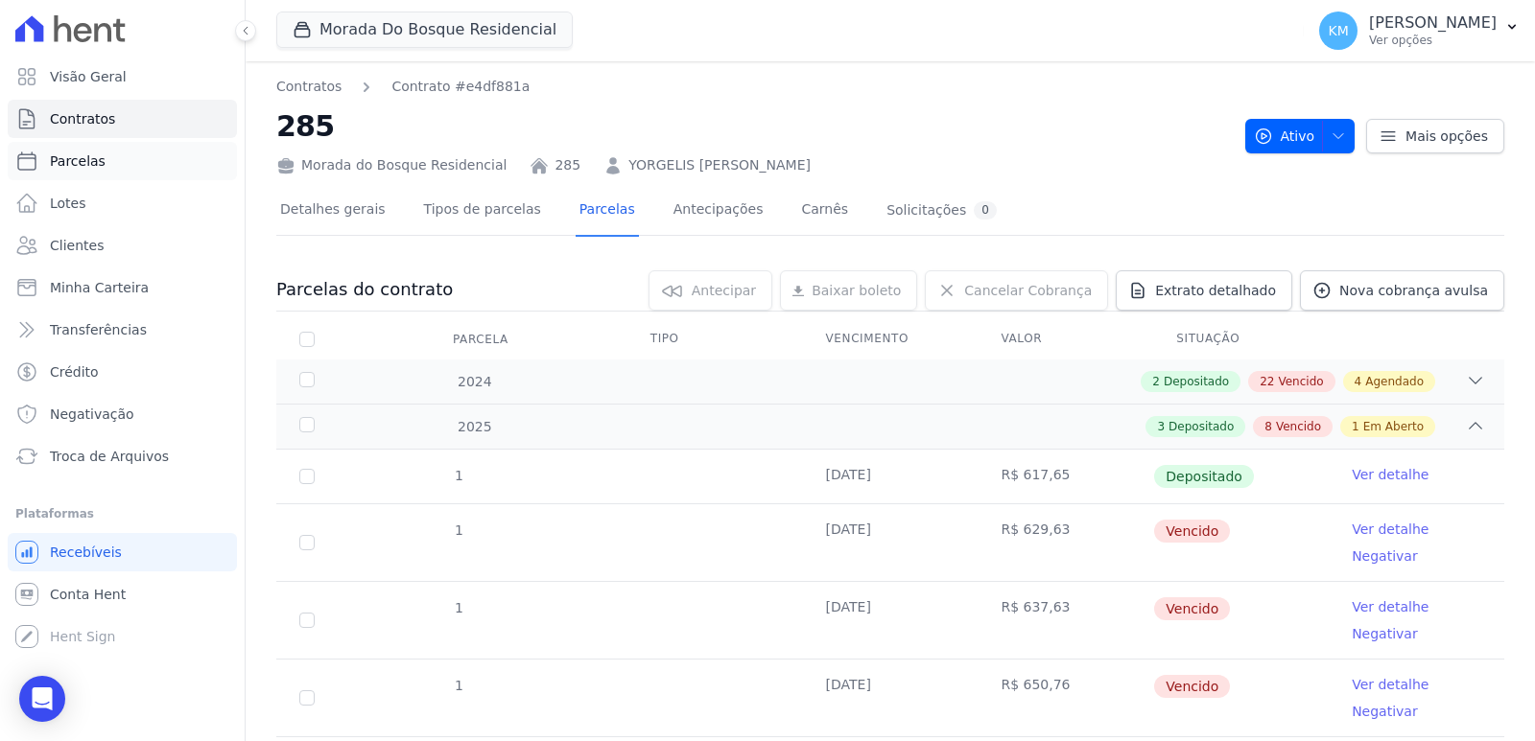
click at [57, 167] on span "Parcelas" at bounding box center [78, 161] width 56 height 19
select select
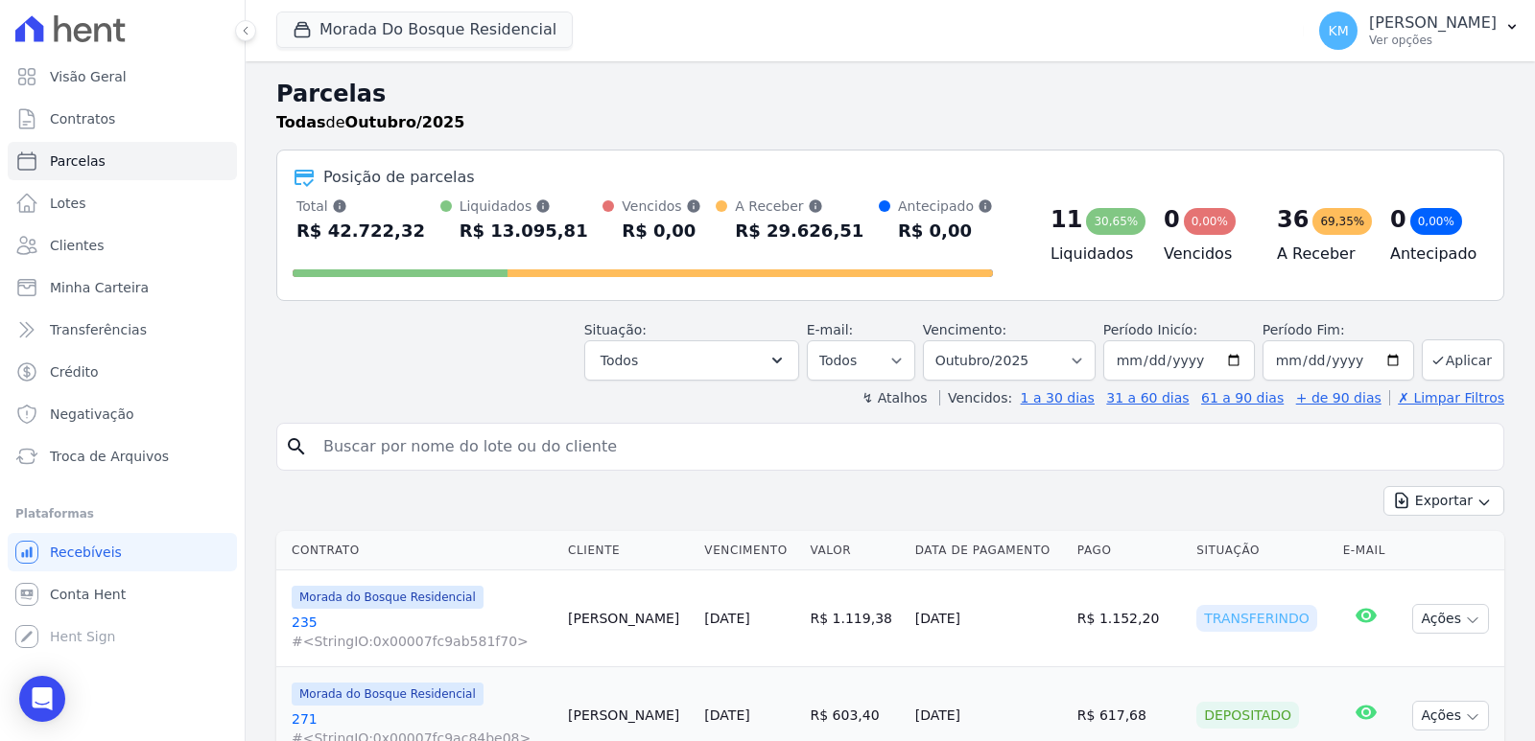
drag, startPoint x: 400, startPoint y: 472, endPoint x: 385, endPoint y: 463, distance: 17.6
click at [382, 462] on input "search" at bounding box center [904, 447] width 1184 height 38
type input "yorgelis"
select select
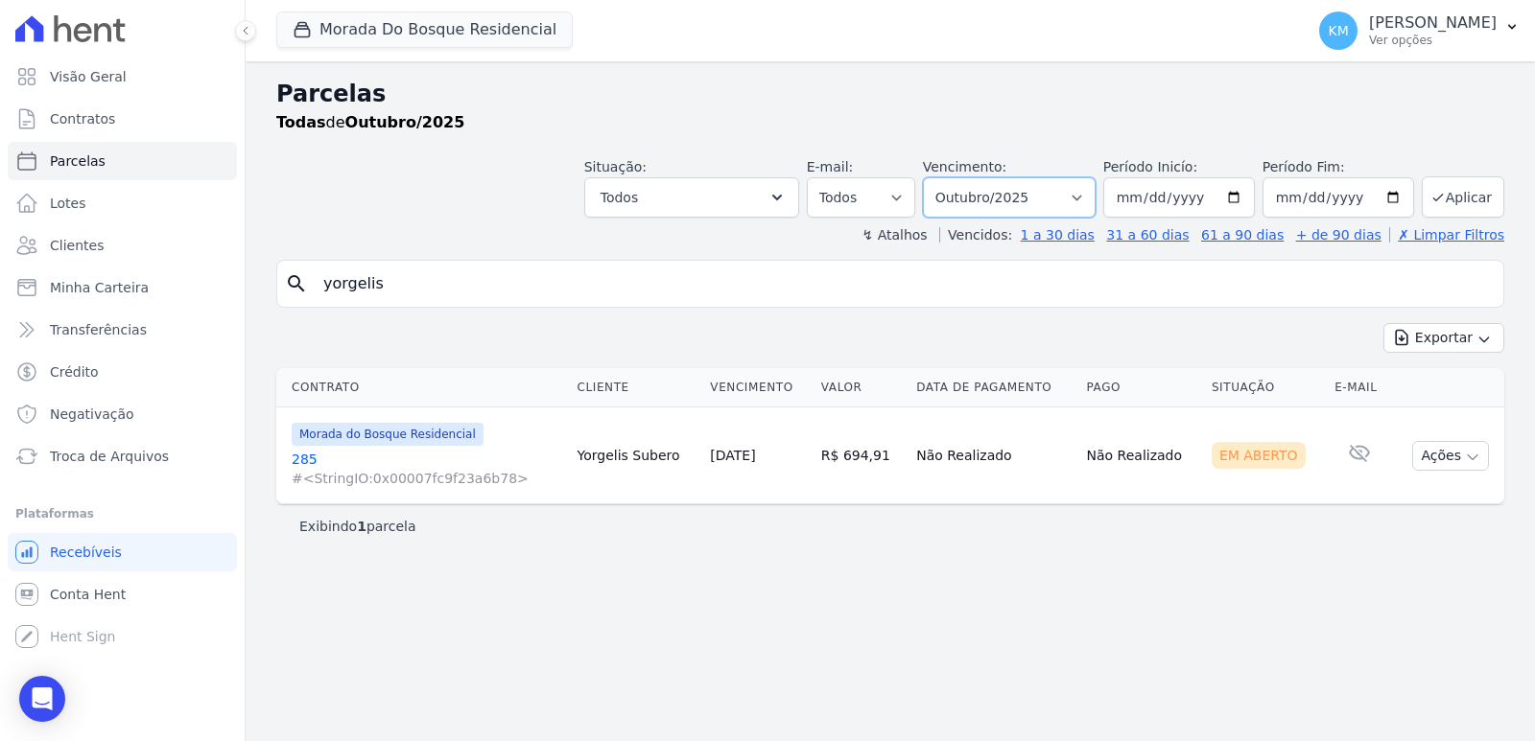
click at [997, 202] on select "Filtrar por período ──────── Todos os meses Janeiro/2024 Fevereiro/2024 Março/2…" at bounding box center [1009, 197] width 173 height 40
select select "09/2025"
click at [950, 177] on select "Filtrar por período ──────── Todos os meses Janeiro/2024 Fevereiro/2024 Março/2…" at bounding box center [1009, 197] width 173 height 40
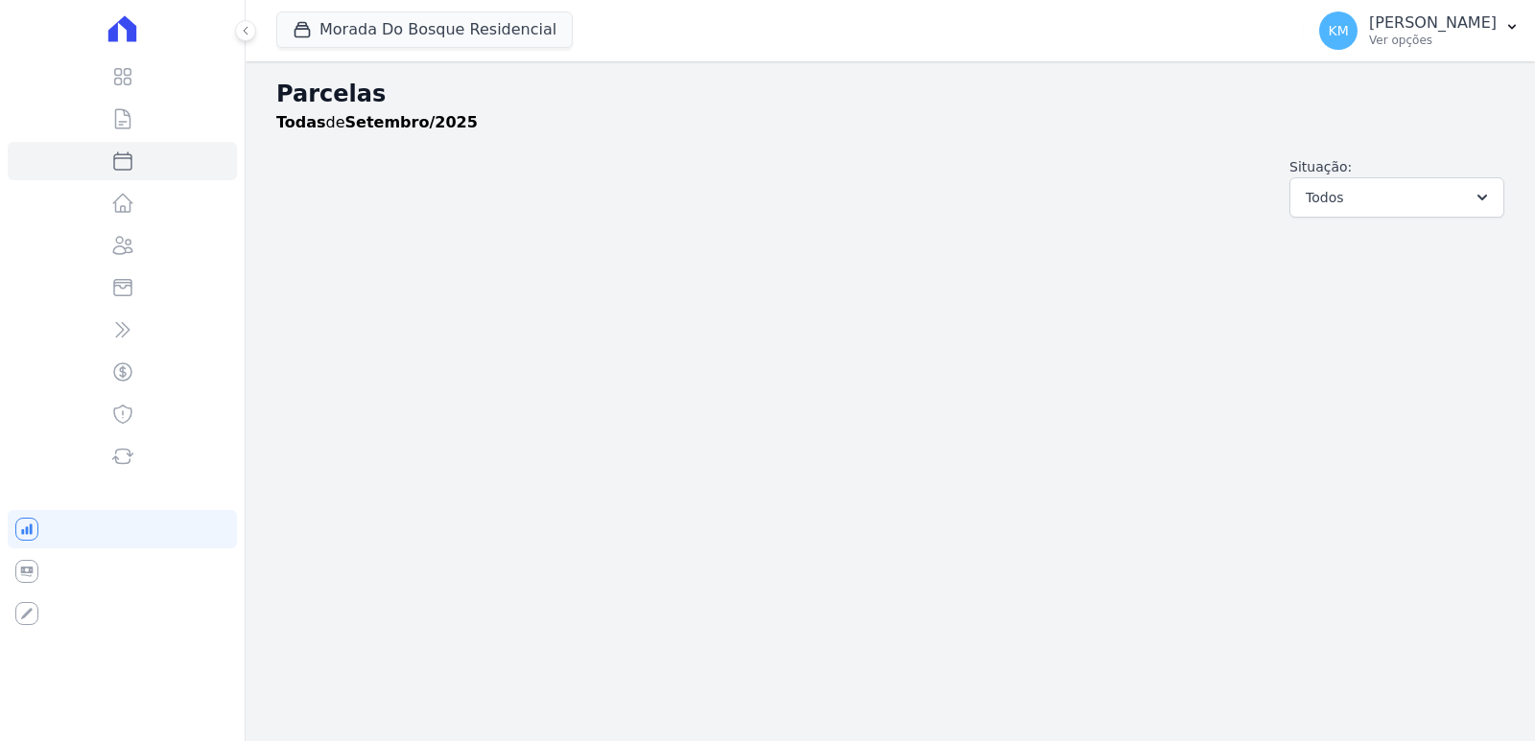
select select
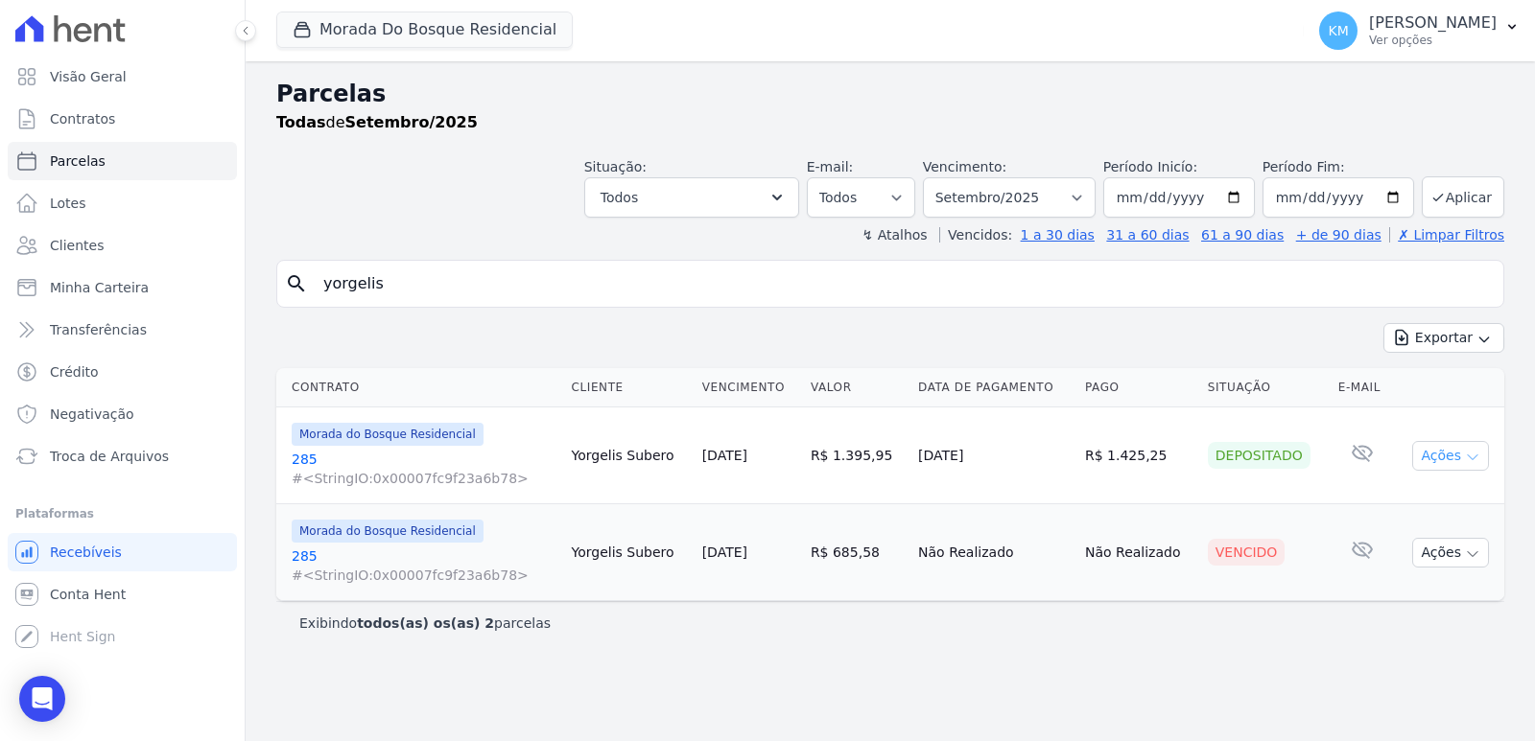
click at [1446, 455] on button "Ações" at bounding box center [1450, 456] width 77 height 30
click at [1412, 499] on link "Ver boleto" at bounding box center [1443, 500] width 184 height 35
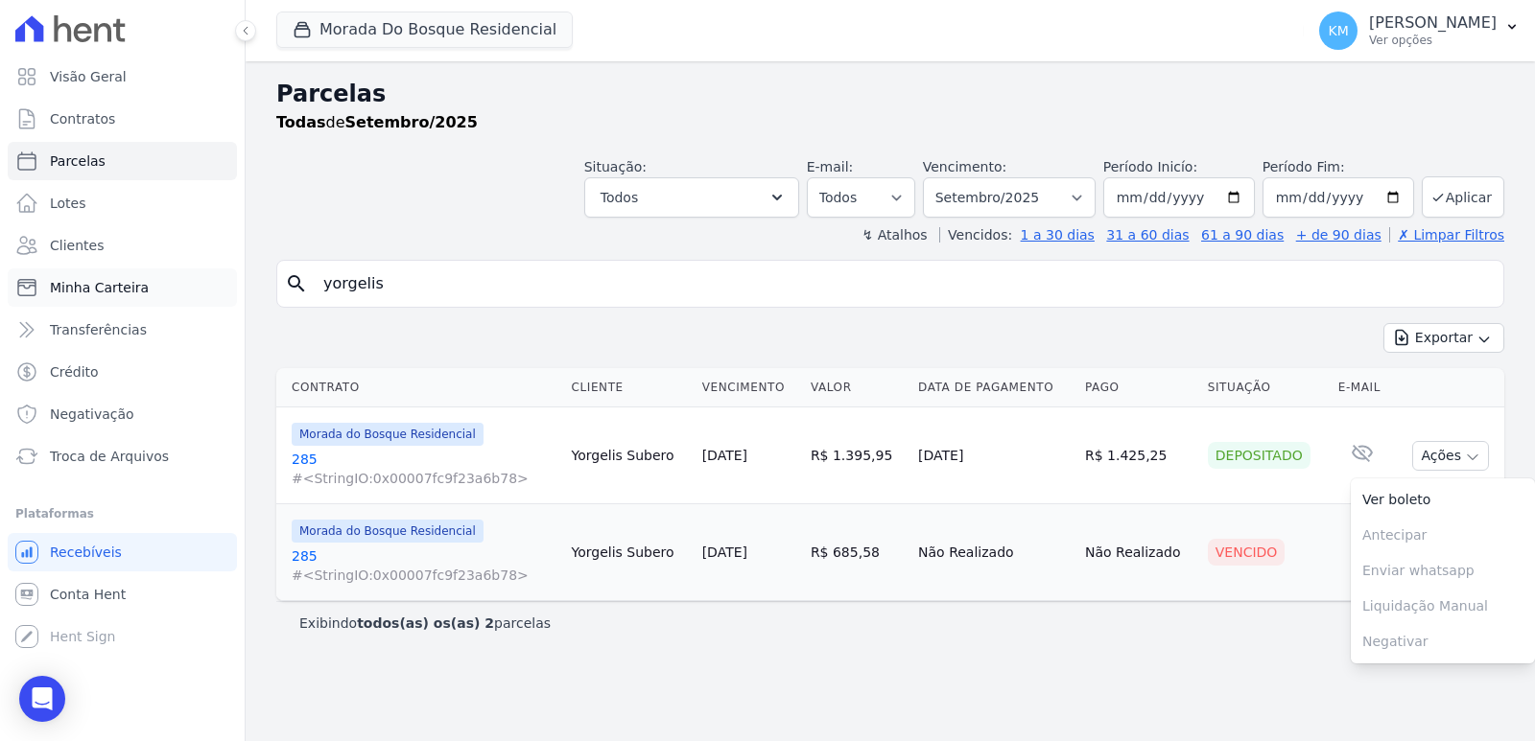
drag, startPoint x: 419, startPoint y: 292, endPoint x: 90, endPoint y: 291, distance: 329.0
click at [90, 291] on div "Visão Geral Contratos Parcelas Lotes Clientes Minha Carteira Transferências Cré…" at bounding box center [767, 370] width 1535 height 741
paste input "MAYNDRA DIAS ALVES DA SILVA"
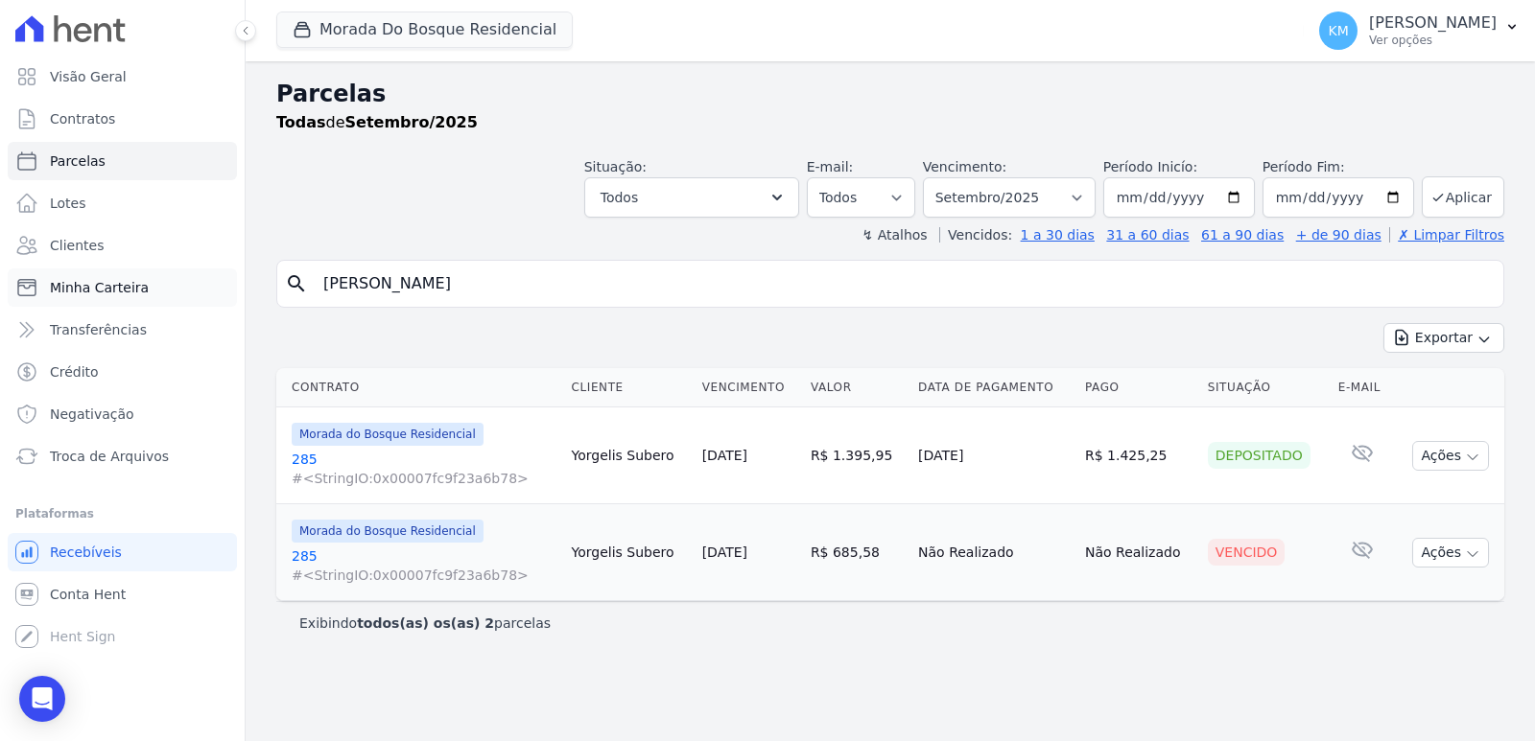
type input "MAYNDRA DIAS ALVES DA SILVA"
select select
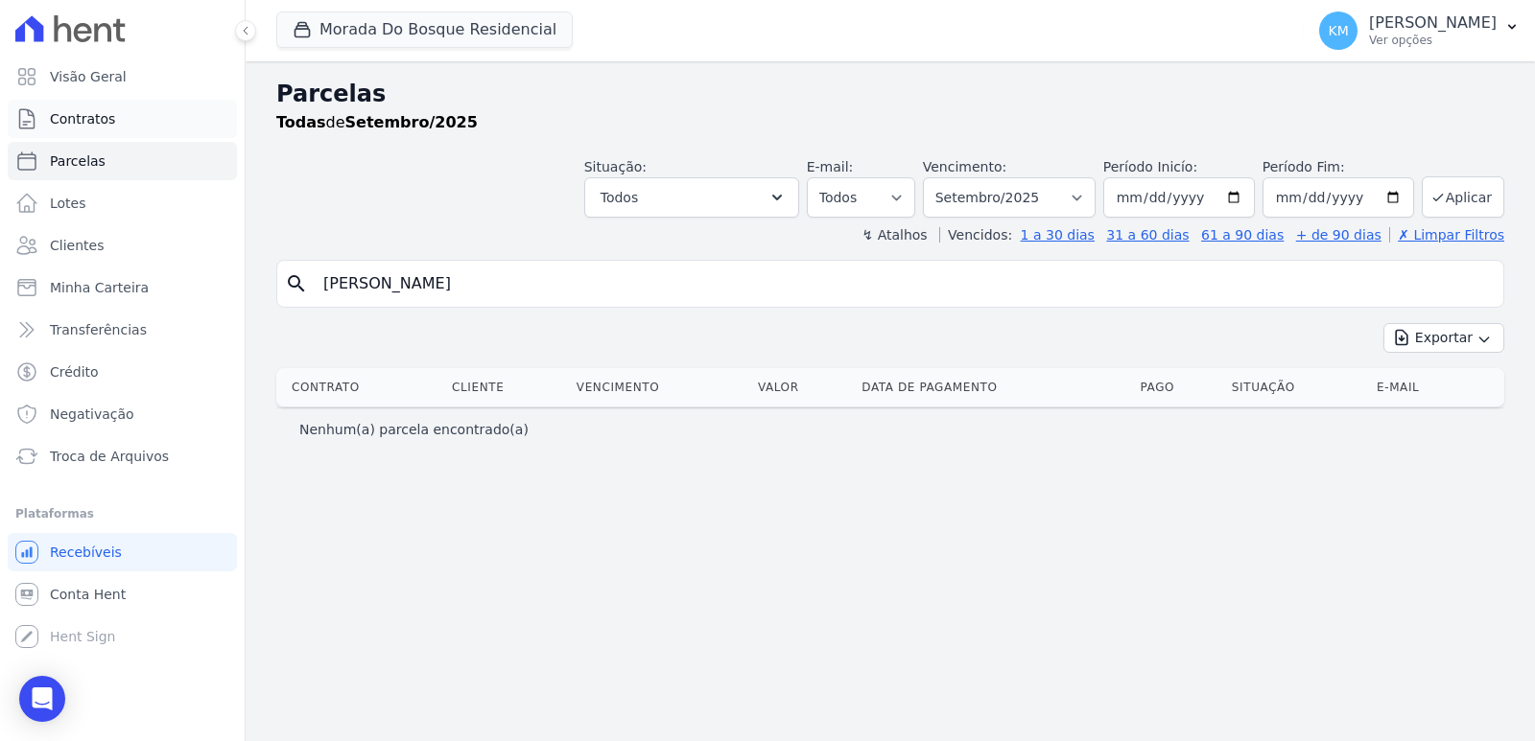
click at [94, 124] on span "Contratos" at bounding box center [82, 118] width 65 height 19
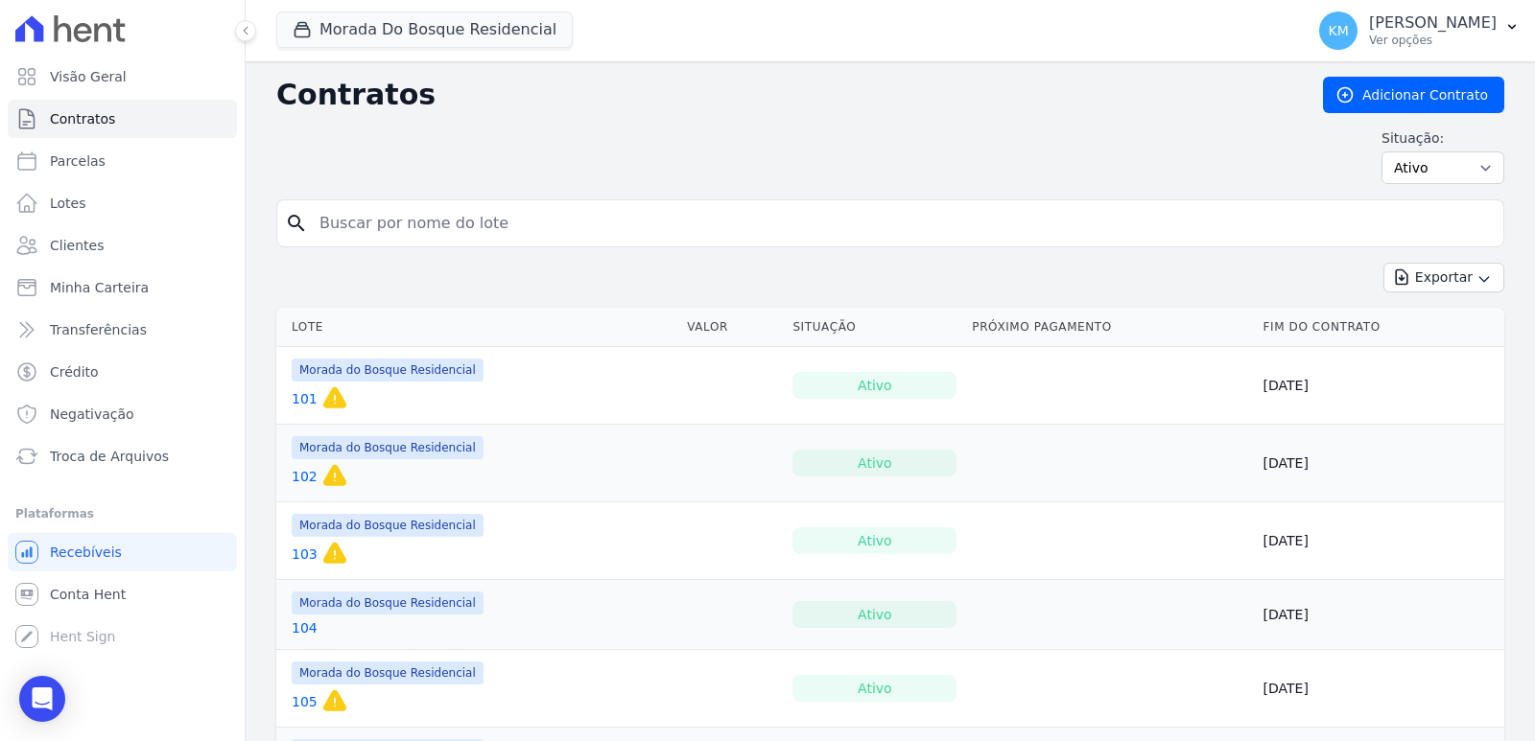
click at [341, 234] on input "search" at bounding box center [902, 223] width 1188 height 38
type input "139"
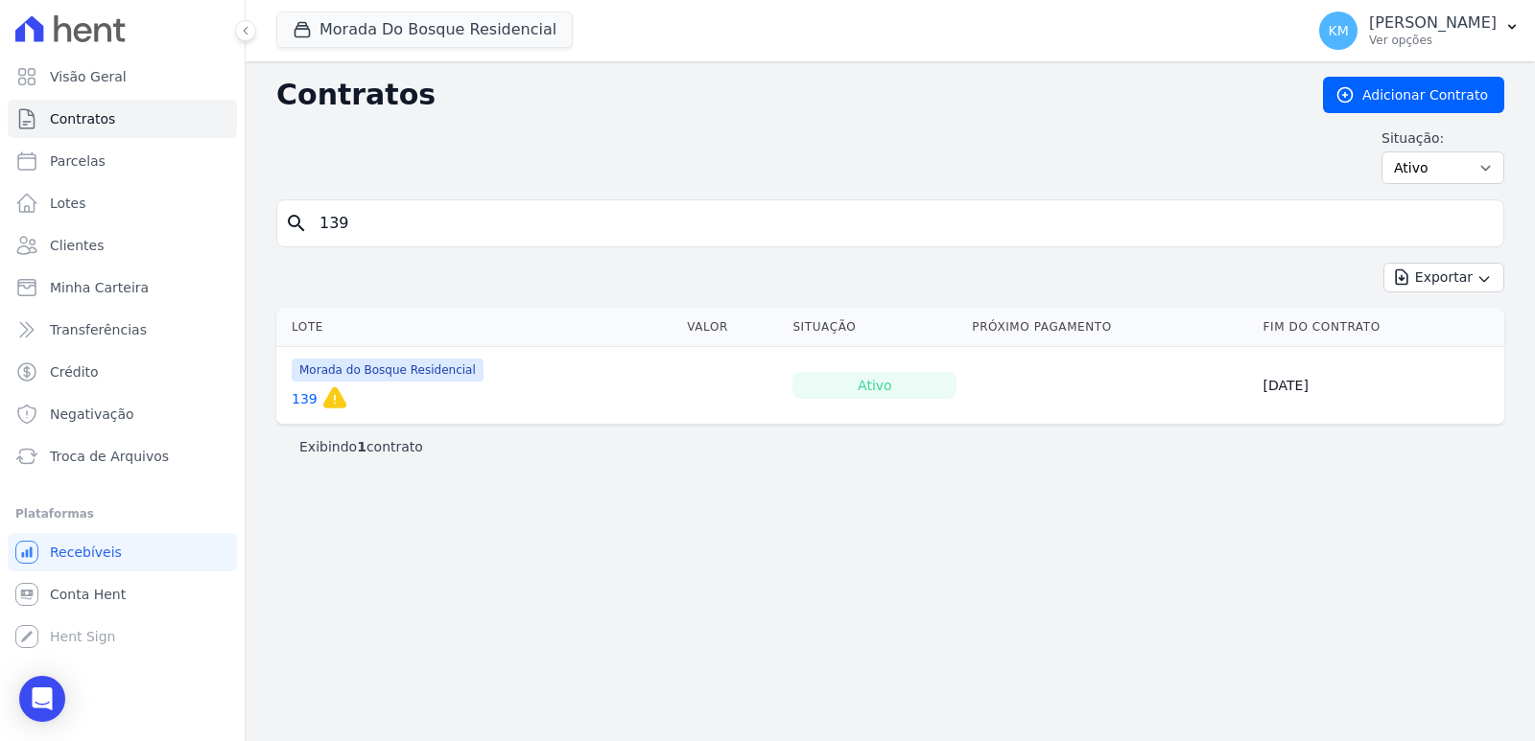
click at [302, 394] on link "139" at bounding box center [305, 398] width 26 height 19
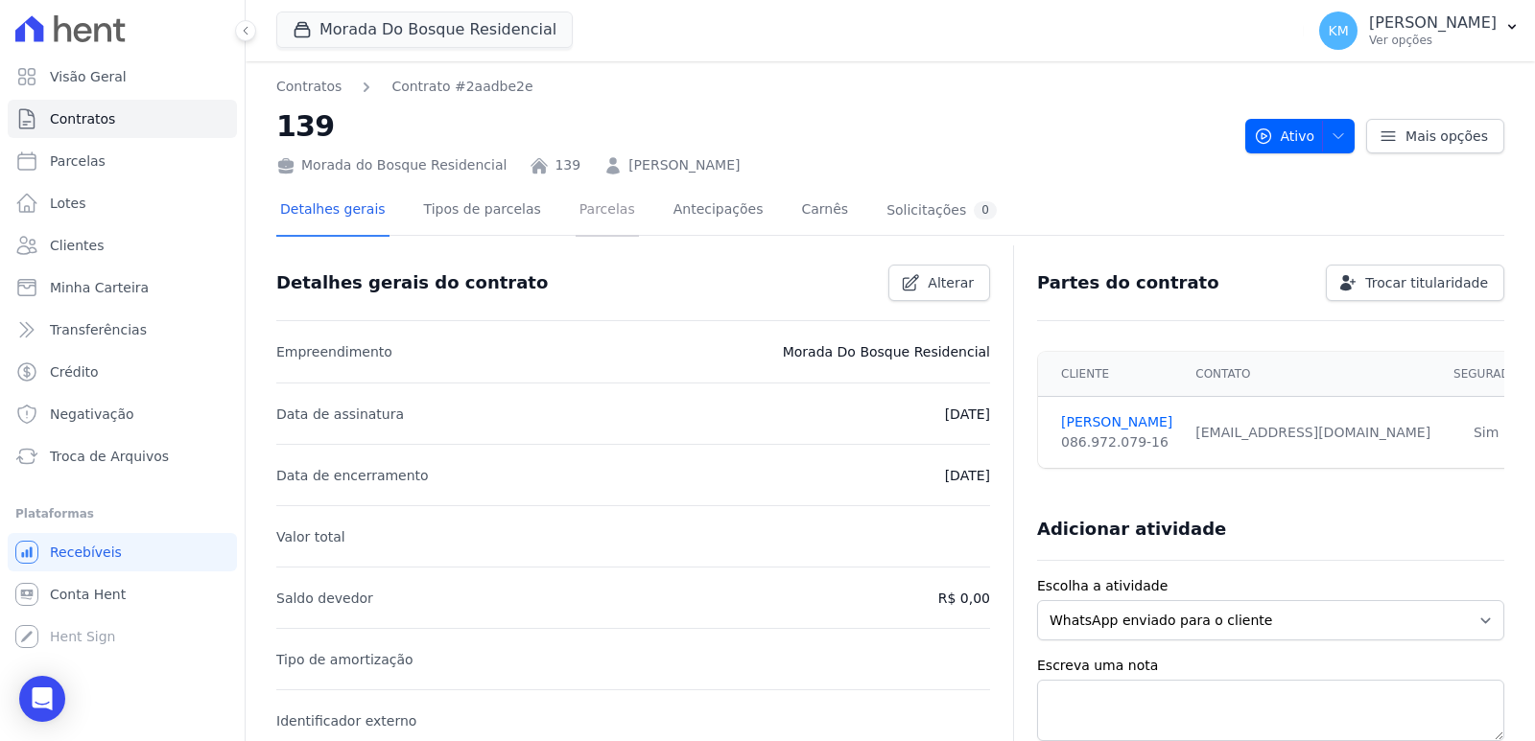
click at [580, 217] on link "Parcelas" at bounding box center [607, 211] width 63 height 51
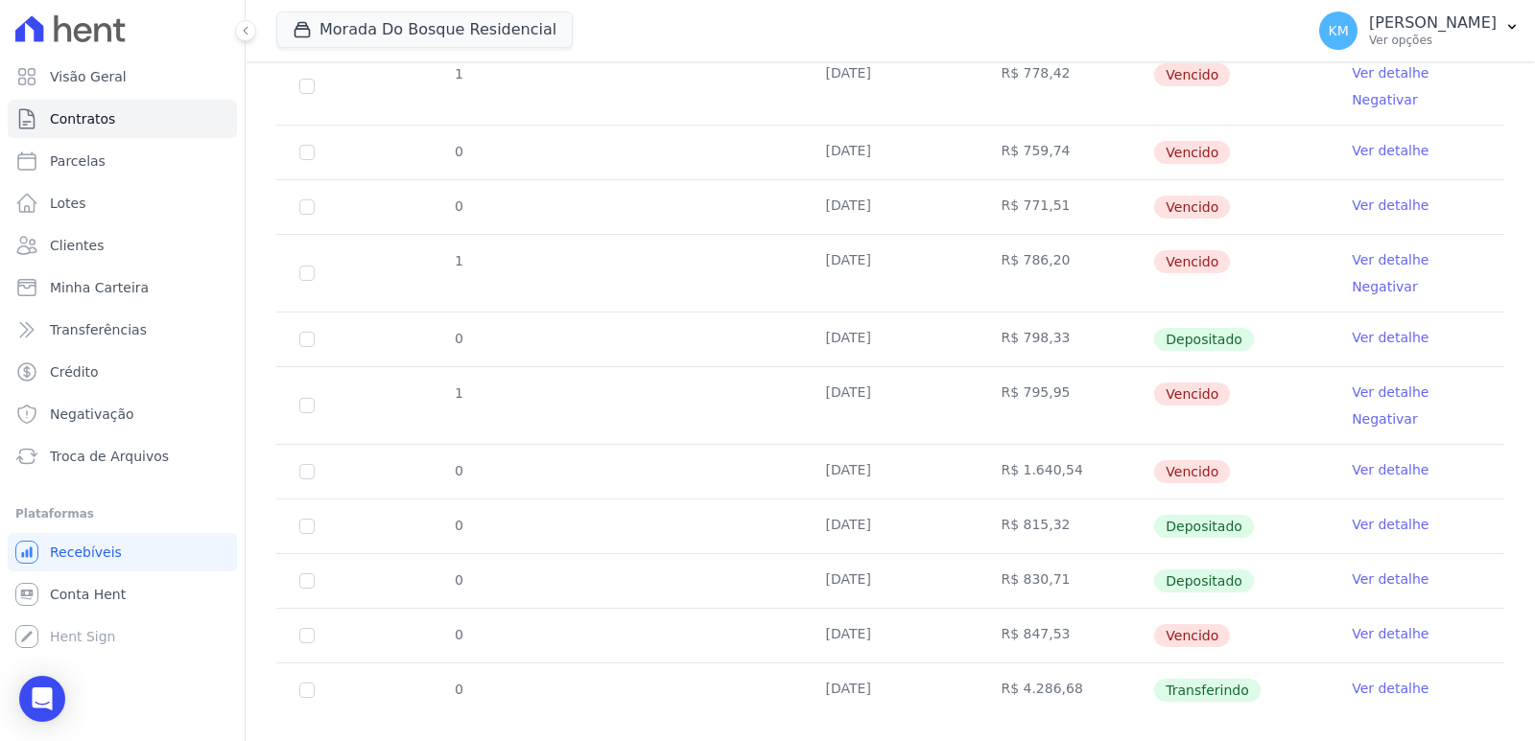
scroll to position [669, 0]
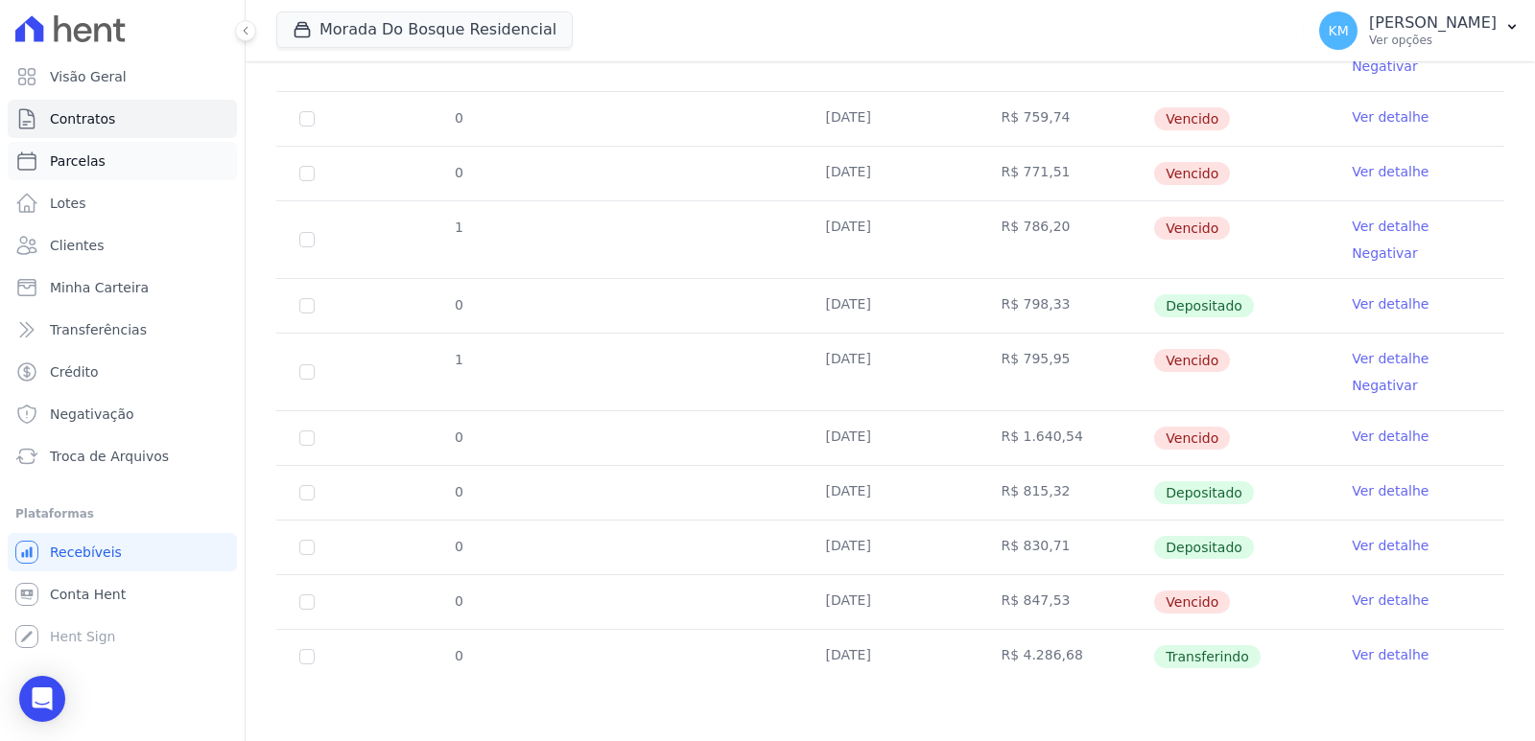
click at [87, 151] on link "Parcelas" at bounding box center [122, 161] width 229 height 38
select select
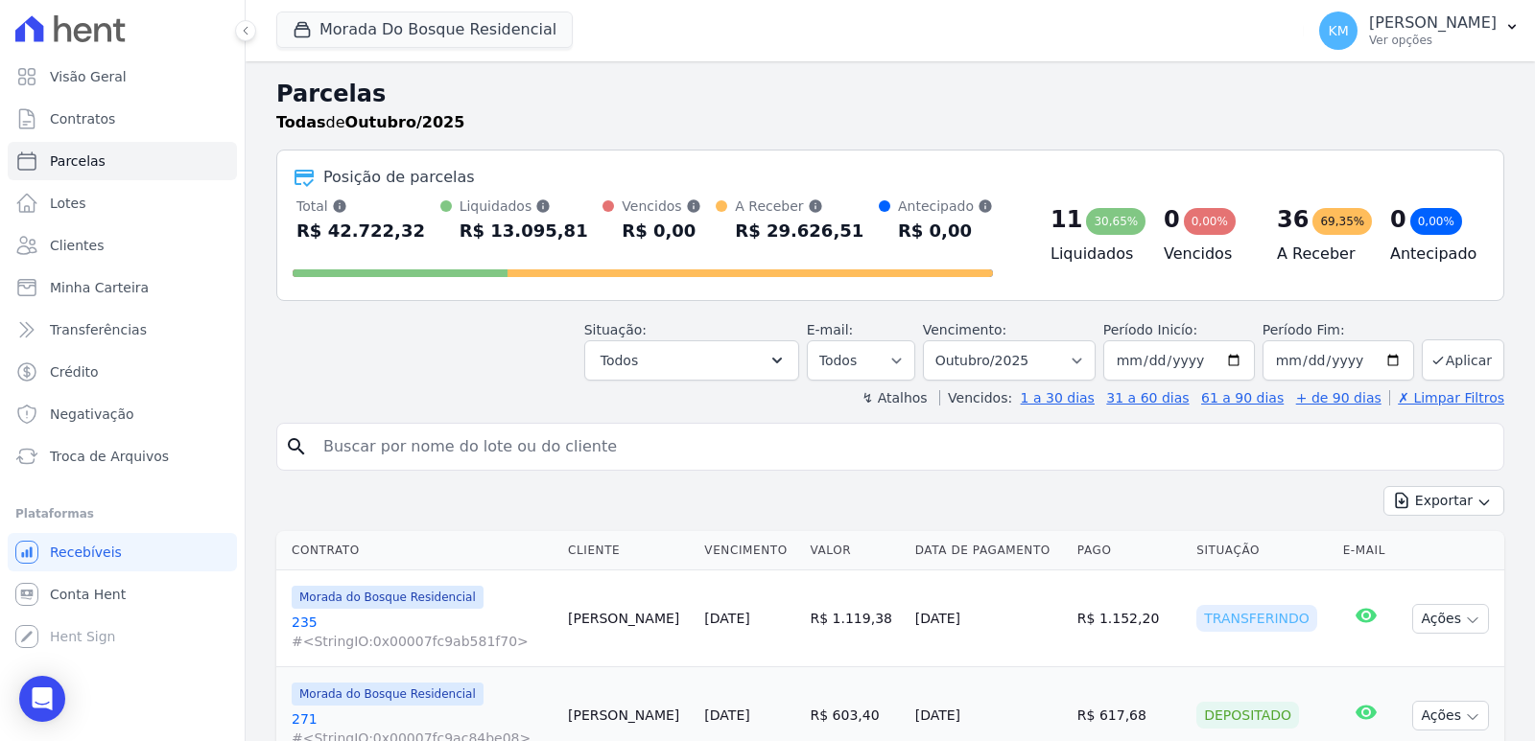
click at [432, 441] on input "search" at bounding box center [904, 447] width 1184 height 38
click at [432, 442] on input "search" at bounding box center [904, 447] width 1184 height 38
paste input "MAYNDRA DIAS ALVES DA SILVA"
type input "MAYNDRA DIAS ALVES DA SILV"
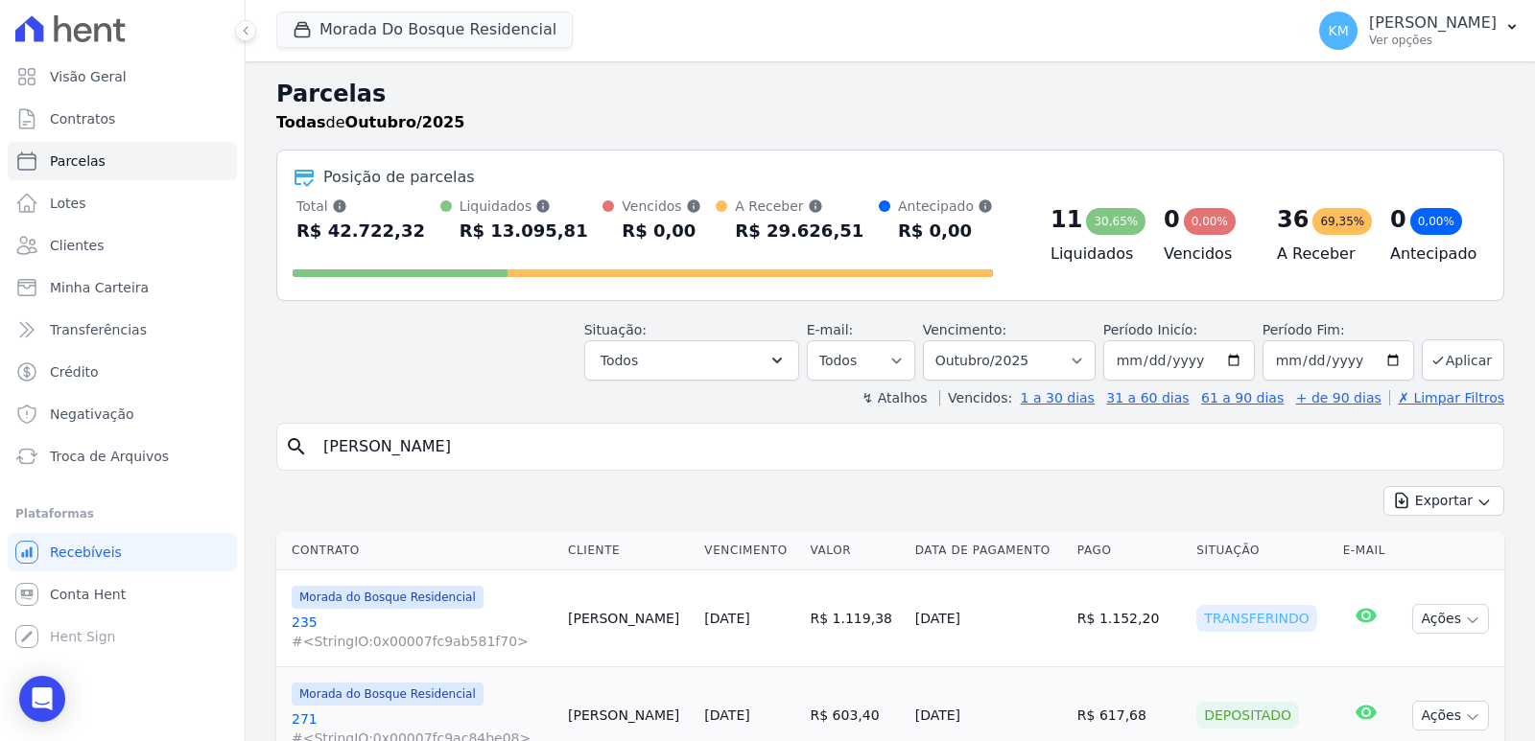
select select
